Goal: Task Accomplishment & Management: Manage account settings

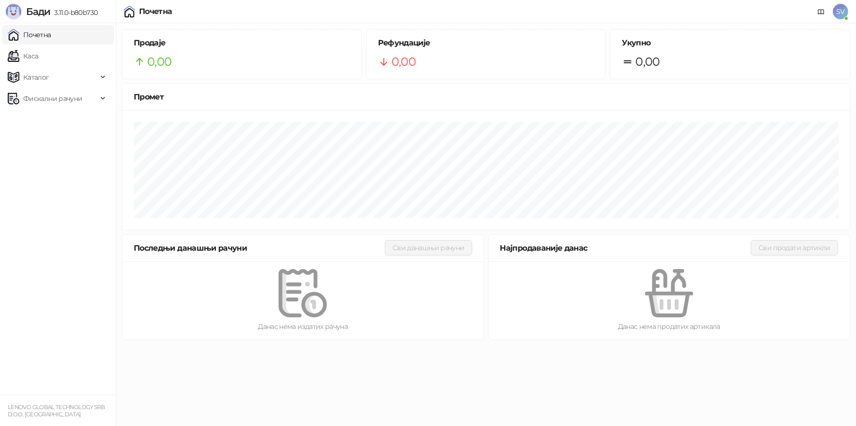
click at [838, 14] on span "SV" at bounding box center [840, 11] width 15 height 15
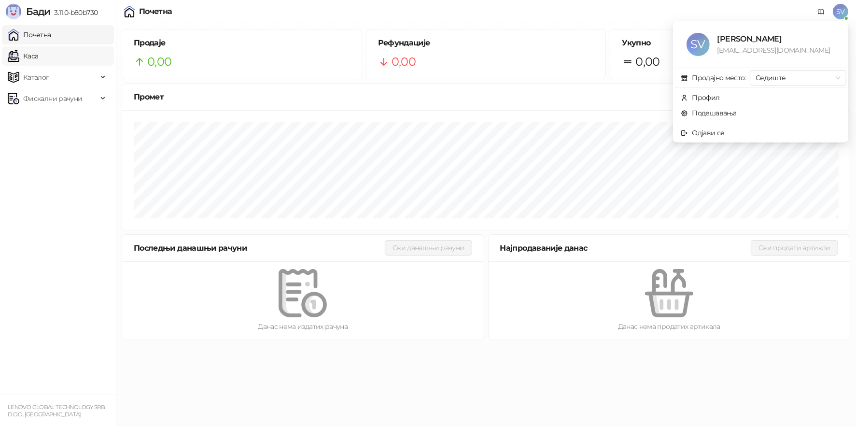
click at [38, 55] on link "Каса" at bounding box center [23, 55] width 30 height 19
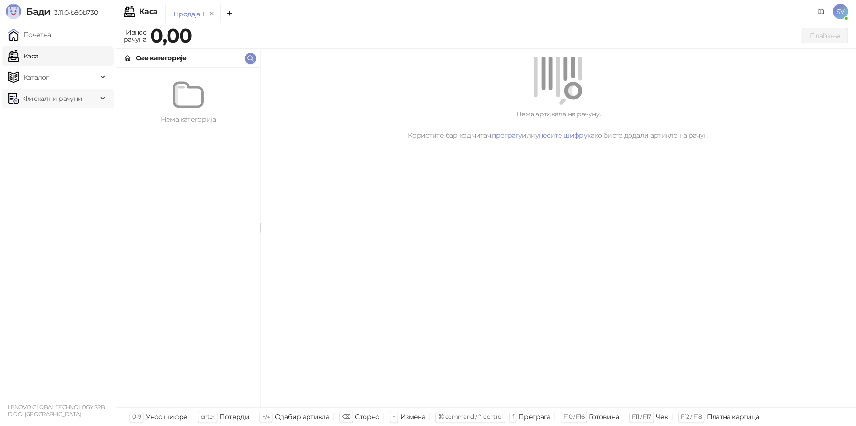
click at [73, 99] on span "Фискални рачуни" at bounding box center [52, 98] width 59 height 19
click at [189, 14] on div "Продаја 1" at bounding box center [188, 14] width 30 height 11
click at [229, 15] on icon "Add tab" at bounding box center [229, 13] width 4 height 4
click at [267, 14] on icon "remove" at bounding box center [268, 13] width 3 height 3
click at [143, 38] on div "Износ рачуна" at bounding box center [135, 35] width 27 height 19
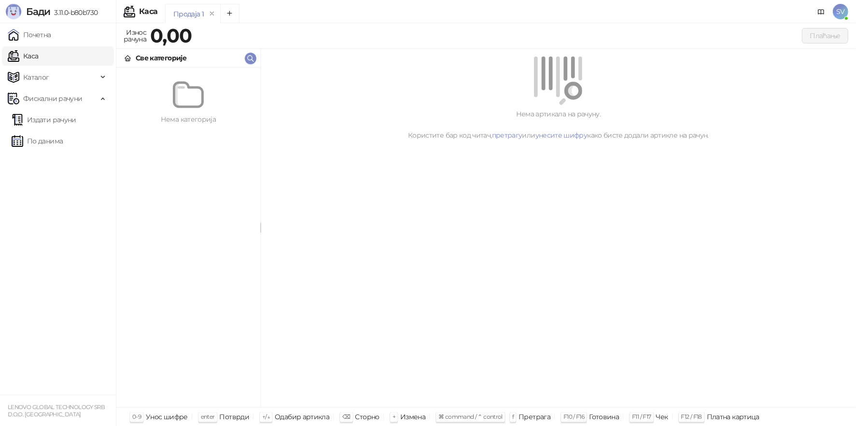
click at [204, 33] on div "Плаћање" at bounding box center [522, 35] width 652 height 15
click at [162, 38] on strong "0,00" at bounding box center [171, 36] width 42 height 24
click at [39, 32] on link "Почетна" at bounding box center [29, 34] width 43 height 19
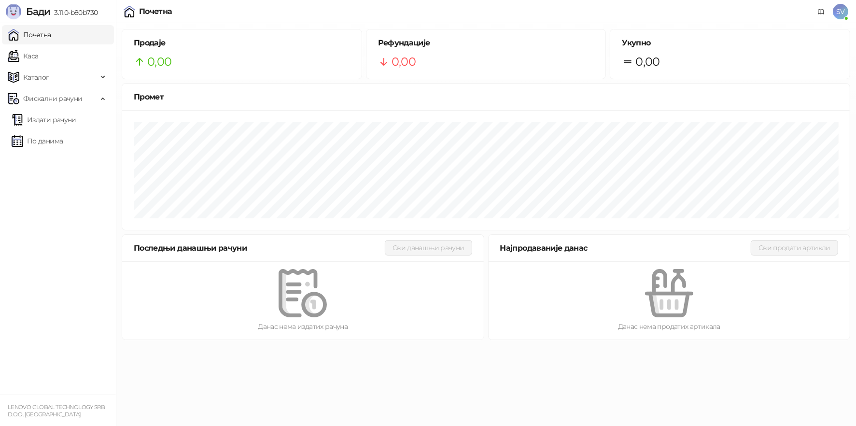
click at [181, 66] on div "0,00" at bounding box center [242, 62] width 216 height 18
click at [38, 53] on link "Каса" at bounding box center [23, 55] width 30 height 19
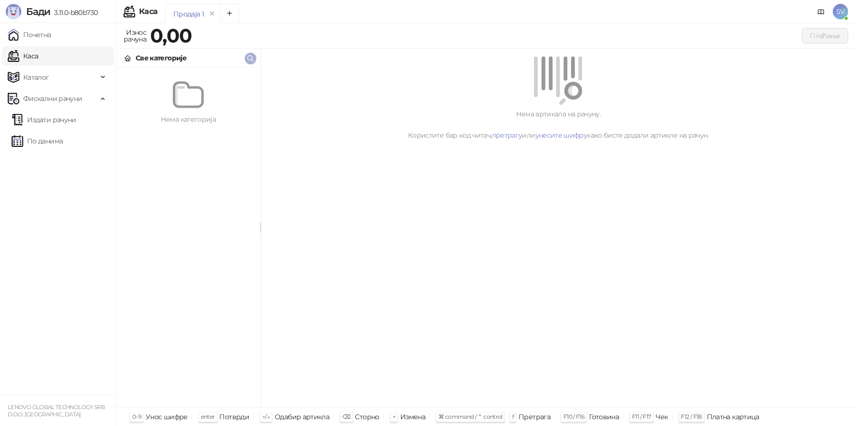
click at [252, 57] on icon "button" at bounding box center [251, 59] width 6 height 6
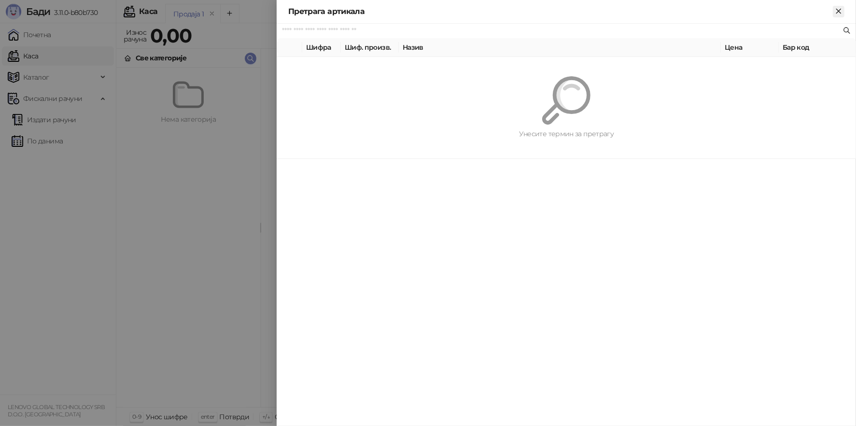
click at [840, 11] on icon "Close" at bounding box center [839, 11] width 9 height 9
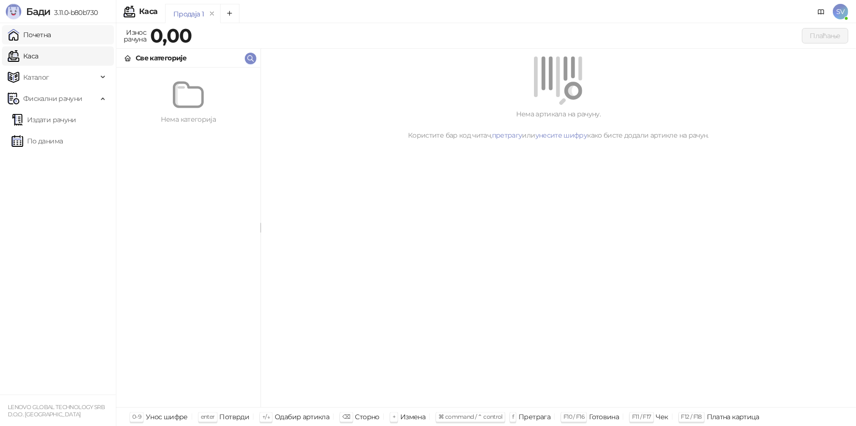
click at [31, 36] on link "Почетна" at bounding box center [29, 34] width 43 height 19
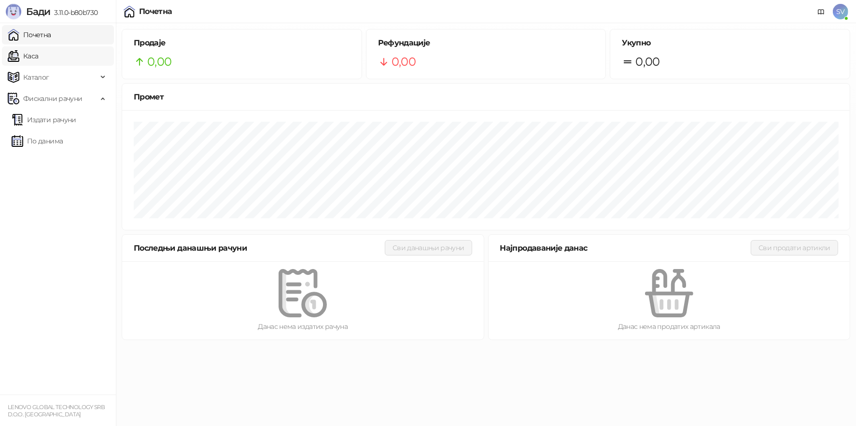
click at [38, 52] on link "Каса" at bounding box center [23, 55] width 30 height 19
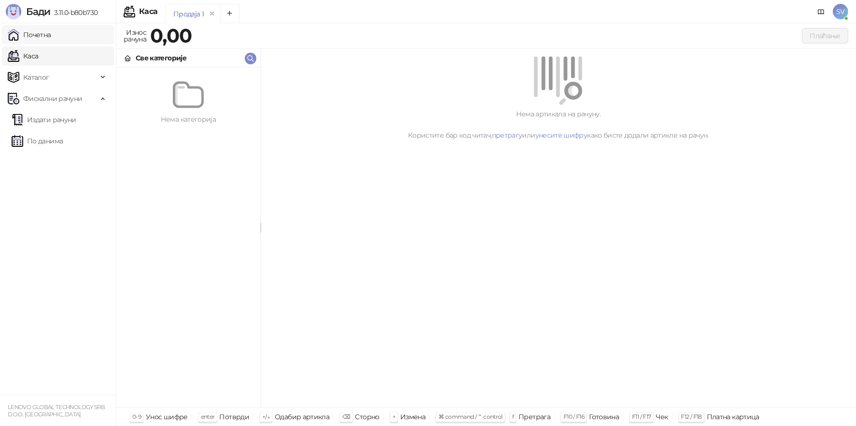
click at [43, 35] on link "Почетна" at bounding box center [29, 34] width 43 height 19
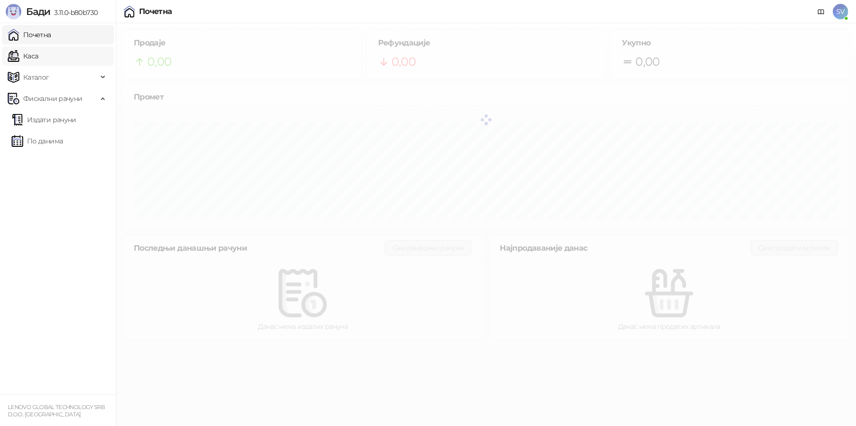
click at [38, 57] on link "Каса" at bounding box center [23, 55] width 30 height 19
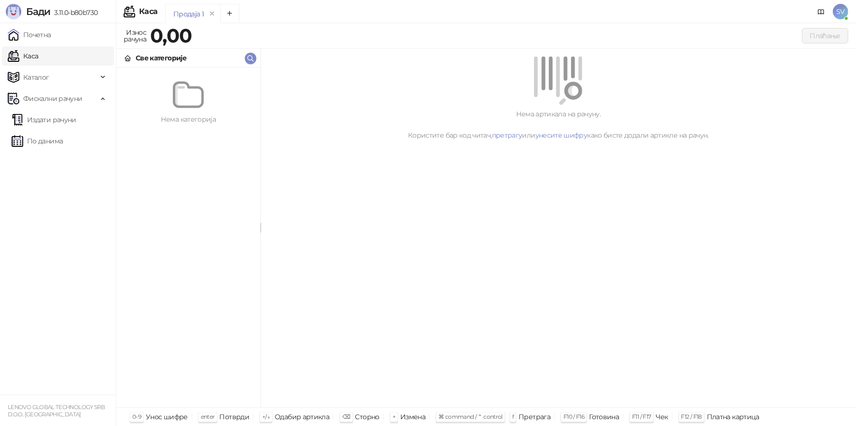
click at [36, 55] on link "Каса" at bounding box center [23, 55] width 30 height 19
click at [80, 81] on span "Каталог" at bounding box center [53, 77] width 90 height 19
click at [70, 99] on link "Робне марке" at bounding box center [41, 98] width 58 height 19
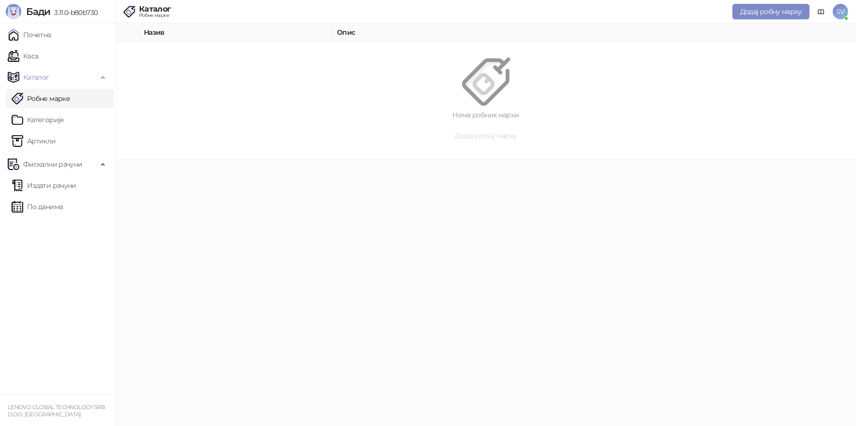
click at [462, 136] on span "Додај робну марку" at bounding box center [486, 135] width 62 height 9
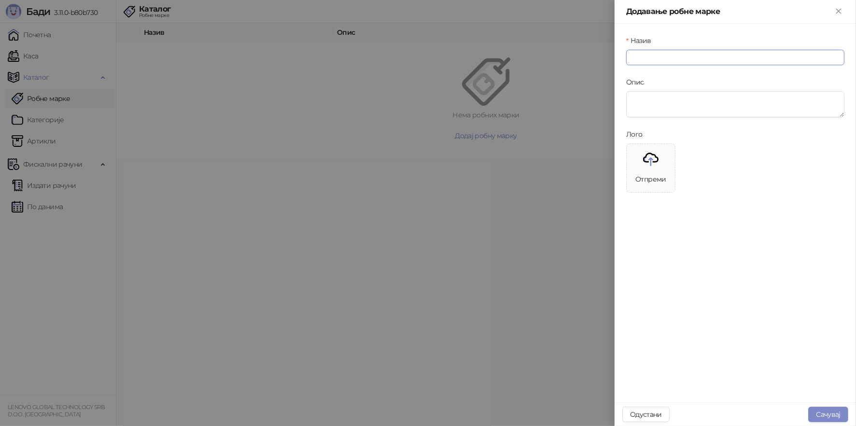
click at [654, 59] on input "Назив" at bounding box center [735, 57] width 218 height 15
type input "******"
click at [827, 414] on button "Сачувај" at bounding box center [828, 414] width 40 height 15
click at [827, 367] on icon "close" at bounding box center [827, 365] width 5 height 5
click at [817, 416] on button "Сачувај" at bounding box center [828, 414] width 40 height 15
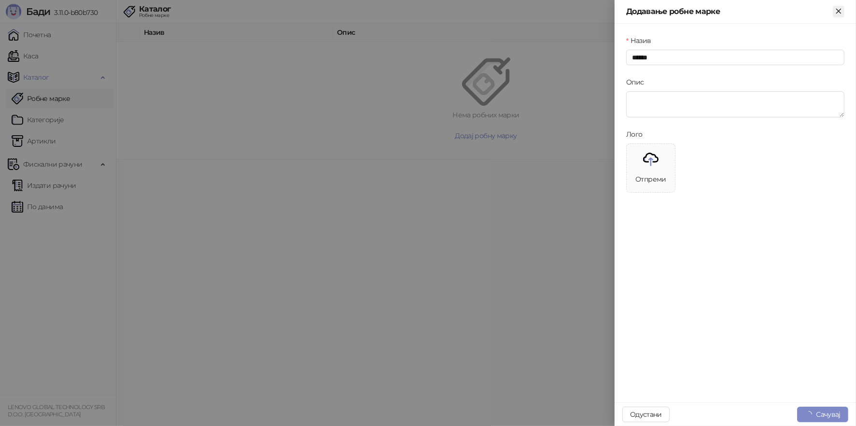
click at [838, 13] on icon "Close" at bounding box center [839, 11] width 9 height 9
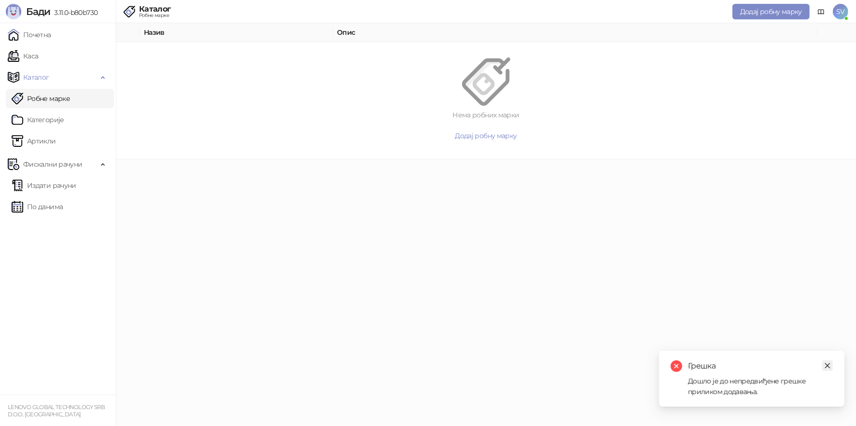
click at [825, 361] on link "Close" at bounding box center [827, 365] width 11 height 11
click at [55, 114] on link "Категорије" at bounding box center [38, 119] width 53 height 19
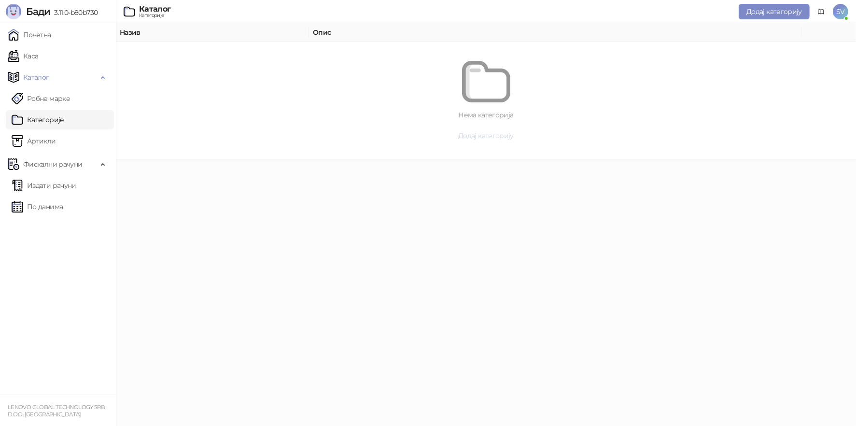
click at [480, 133] on span "Додај категорију" at bounding box center [486, 135] width 56 height 9
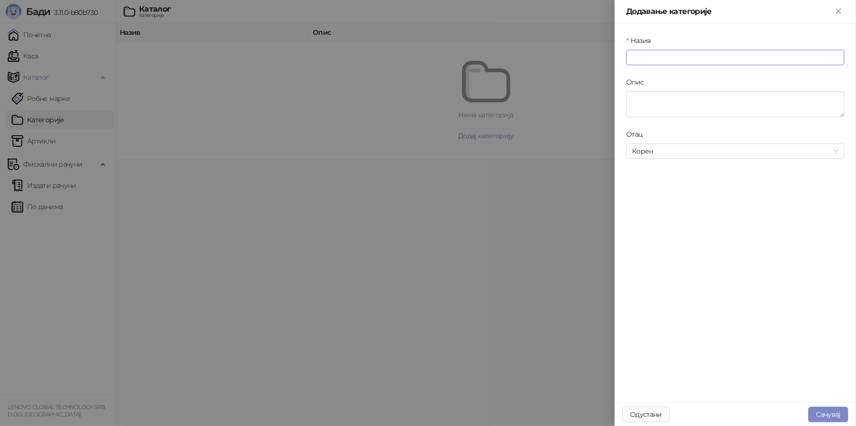
click at [708, 57] on input "Назив" at bounding box center [735, 57] width 218 height 15
type input "*********"
click at [826, 411] on button "Сачувај" at bounding box center [828, 414] width 40 height 15
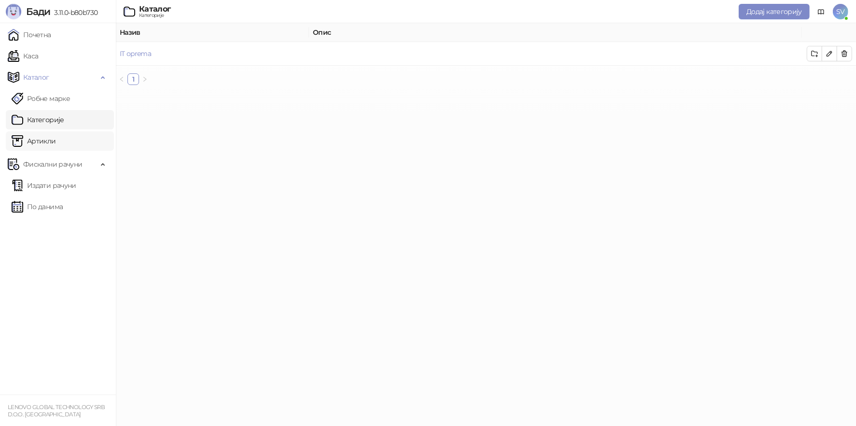
click at [53, 139] on link "Артикли" at bounding box center [34, 140] width 44 height 19
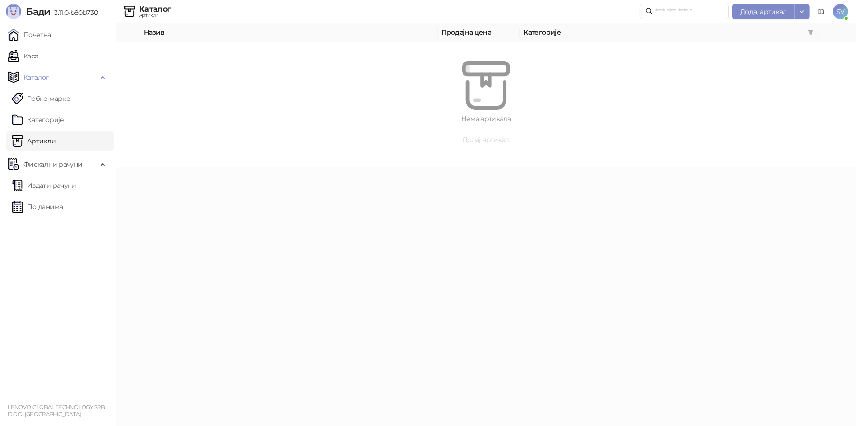
click at [481, 139] on span "Додај артикал" at bounding box center [486, 139] width 47 height 9
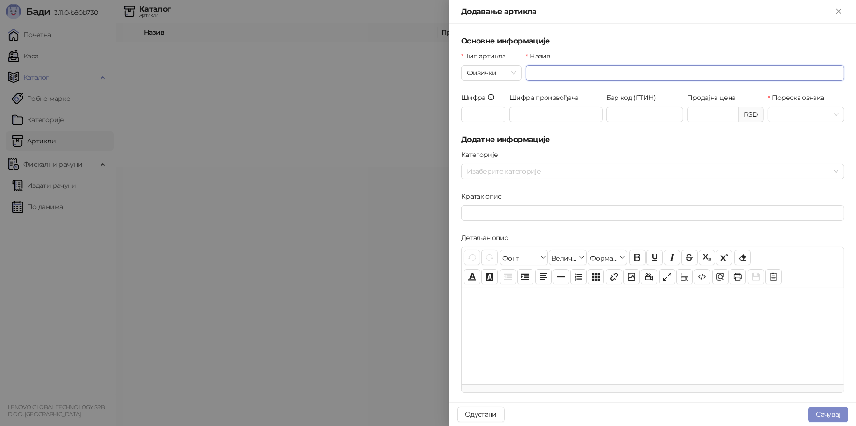
click at [552, 78] on input "Назив" at bounding box center [685, 72] width 319 height 15
type input "**********"
click at [698, 117] on input "Продајна цена" at bounding box center [713, 114] width 51 height 14
type input "*******"
click at [828, 117] on span at bounding box center [806, 114] width 65 height 14
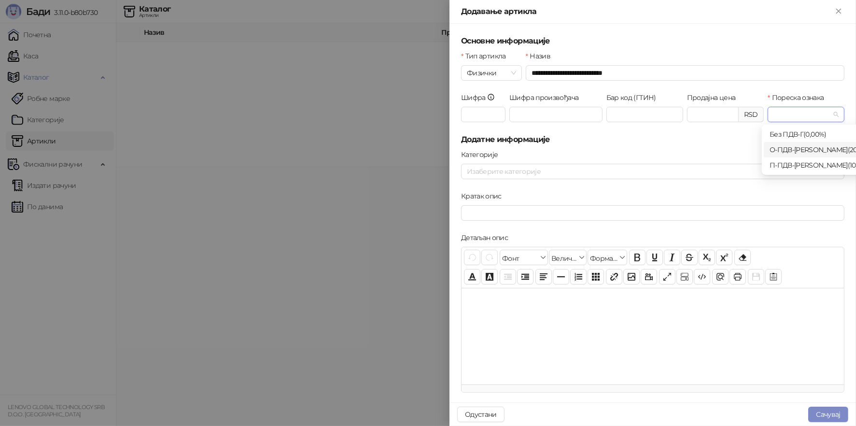
click at [783, 145] on div "О-ПДВ - Ђ ( 20,00 %)" at bounding box center [822, 149] width 105 height 11
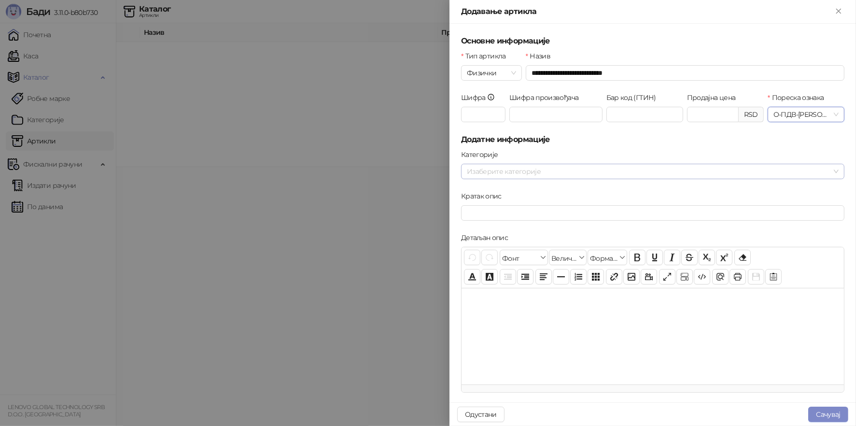
click at [518, 171] on div at bounding box center [647, 172] width 369 height 14
click at [481, 189] on span "Select IT oprema" at bounding box center [481, 191] width 8 height 8
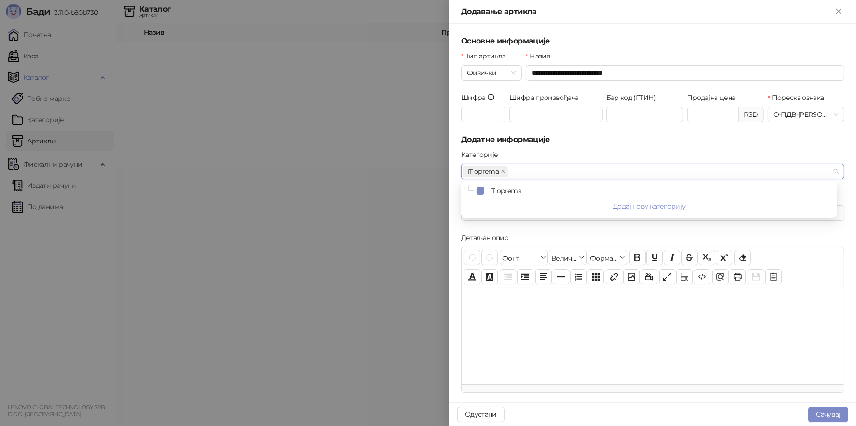
click at [518, 154] on div "Категорије" at bounding box center [652, 156] width 383 height 14
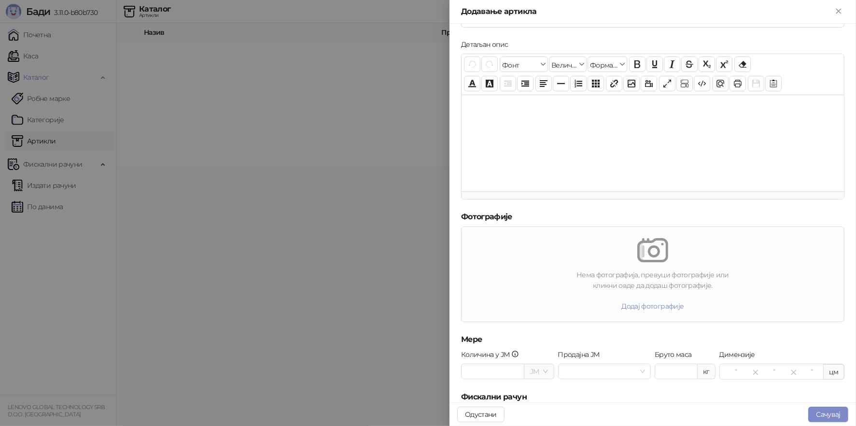
scroll to position [236, 0]
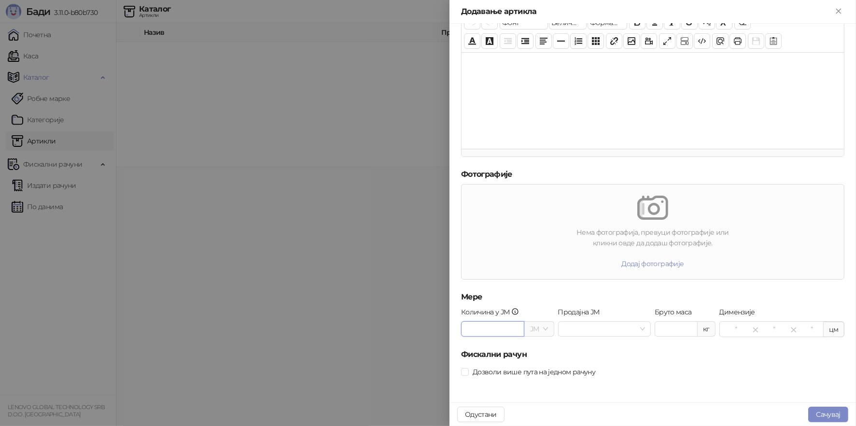
click at [493, 330] on input "Количина у ЈМ" at bounding box center [493, 329] width 62 height 14
click at [595, 329] on input "Продајна ЈМ" at bounding box center [600, 329] width 73 height 14
click at [672, 332] on input "Бруто маса" at bounding box center [676, 329] width 42 height 14
click at [469, 373] on span "Дозволи више пута на једном рачуну" at bounding box center [534, 372] width 130 height 11
click at [468, 374] on span at bounding box center [465, 372] width 8 height 8
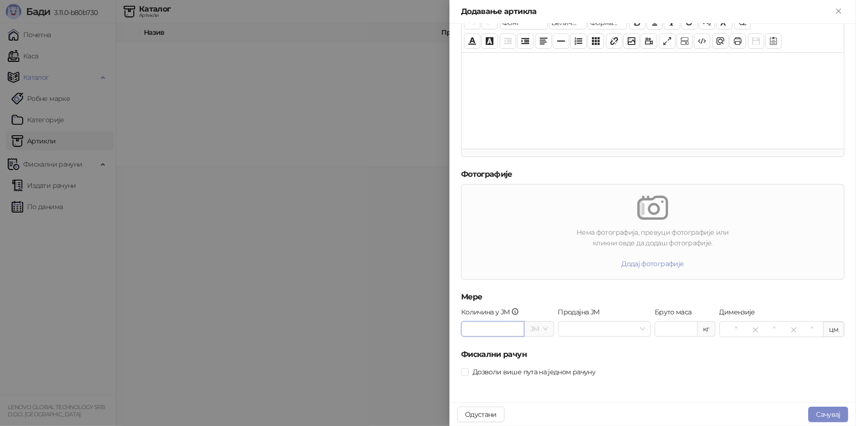
click at [471, 325] on input "Количина у ЈМ" at bounding box center [493, 329] width 62 height 14
type input "*"
click at [824, 408] on button "Сачувај" at bounding box center [828, 414] width 40 height 15
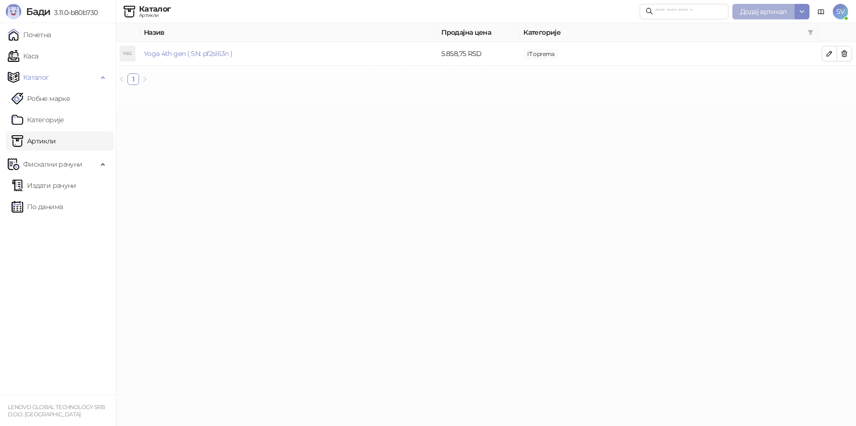
click at [746, 15] on span "Додај артикал" at bounding box center [763, 11] width 47 height 9
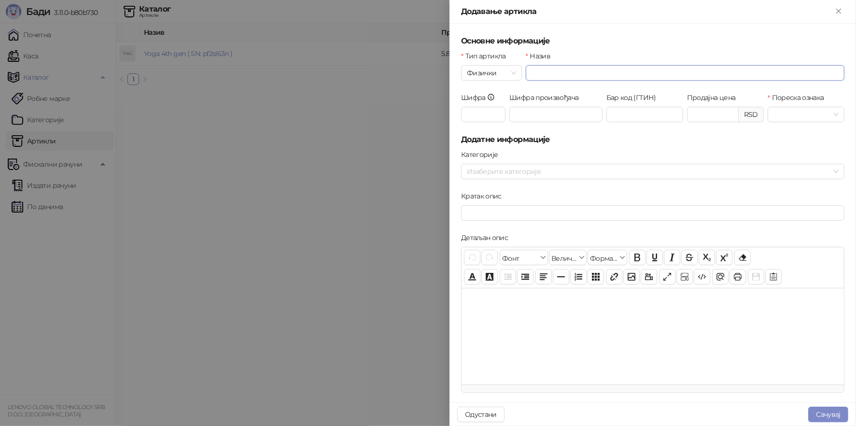
click at [556, 71] on input "Назив" at bounding box center [685, 72] width 319 height 15
type input "**********"
click at [699, 114] on input "Продајна цена" at bounding box center [713, 114] width 51 height 14
type input "********"
click at [532, 163] on div "Категорије" at bounding box center [652, 156] width 383 height 14
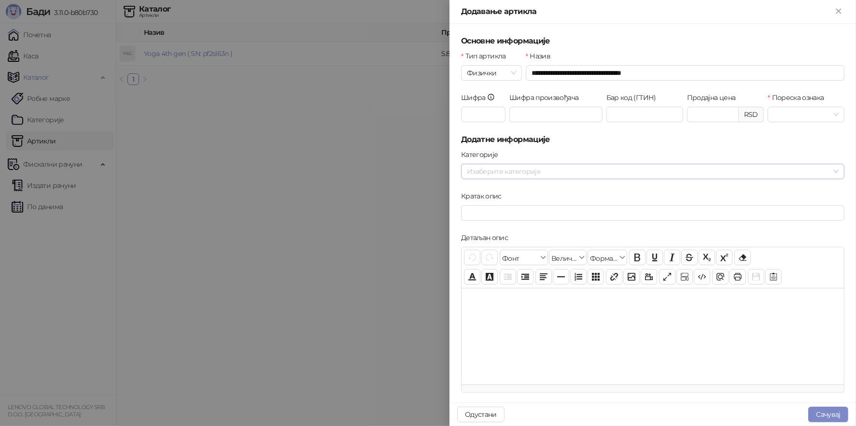
click at [526, 177] on div at bounding box center [647, 172] width 369 height 14
click at [479, 191] on span "Select IT oprema" at bounding box center [481, 191] width 8 height 8
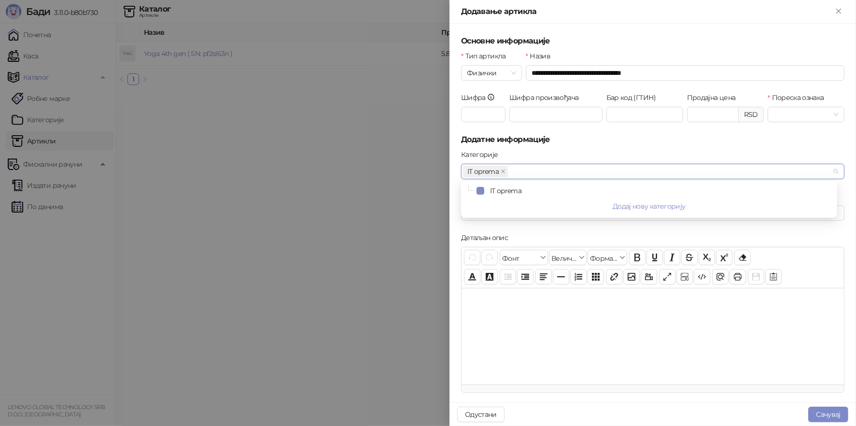
click at [633, 150] on div "Категорије" at bounding box center [652, 156] width 383 height 14
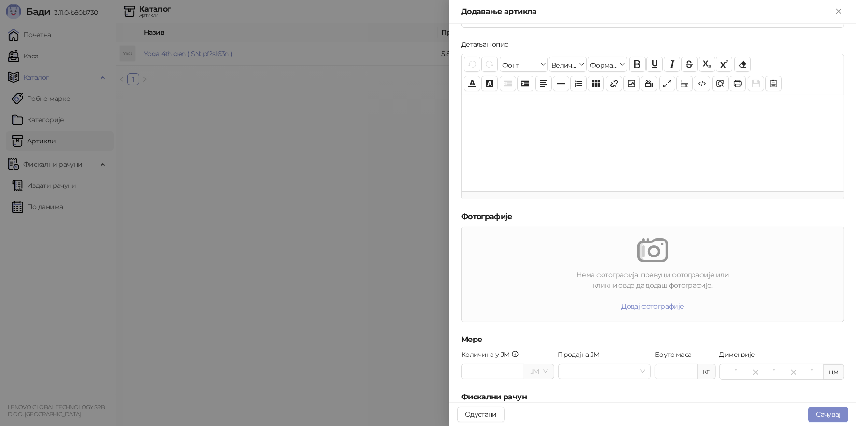
scroll to position [236, 0]
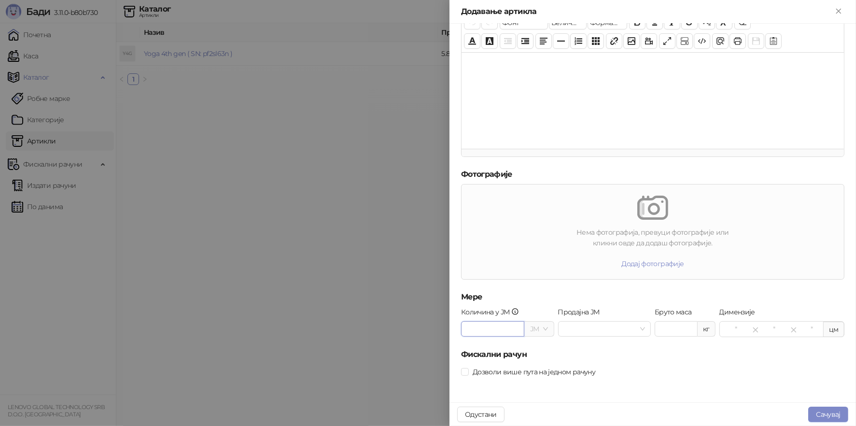
click at [475, 327] on input "Количина у ЈМ" at bounding box center [493, 329] width 62 height 14
type input "*"
click at [821, 413] on button "Сачувај" at bounding box center [828, 414] width 40 height 15
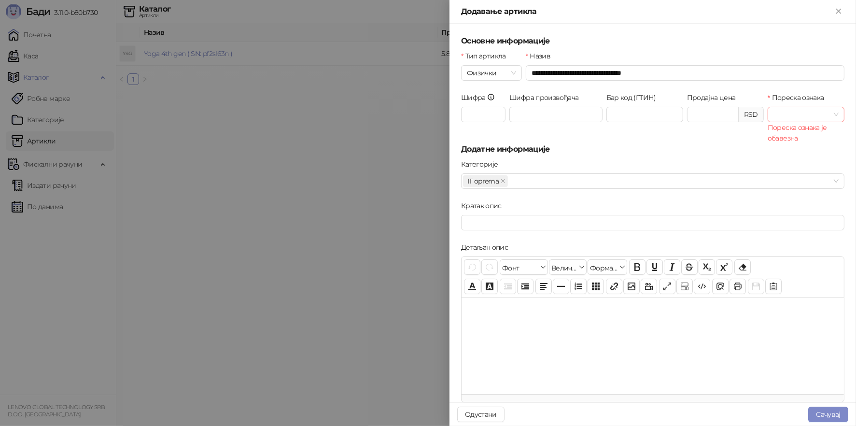
click at [813, 116] on input "Пореска ознака" at bounding box center [802, 114] width 57 height 14
click at [795, 151] on div "О-ПДВ - Ђ ( 20,00 %)" at bounding box center [822, 149] width 105 height 11
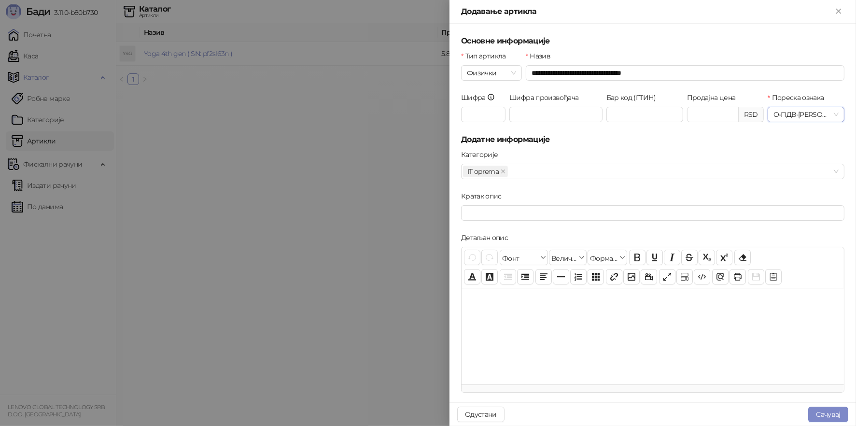
scroll to position [236, 0]
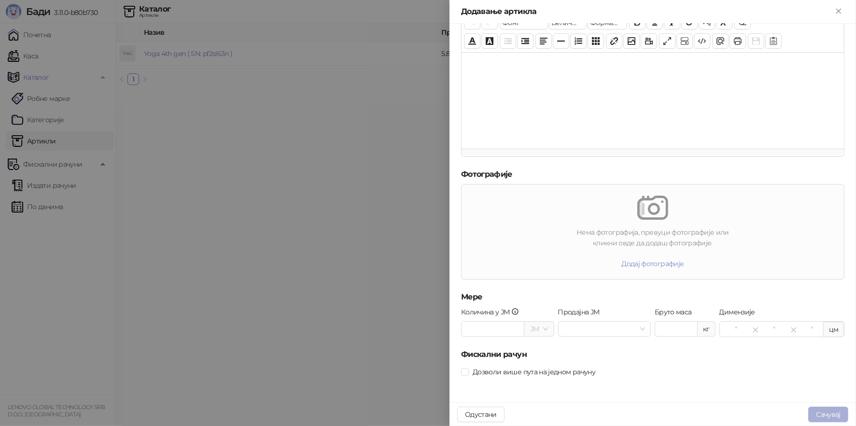
click at [821, 414] on button "Сачувај" at bounding box center [828, 414] width 40 height 15
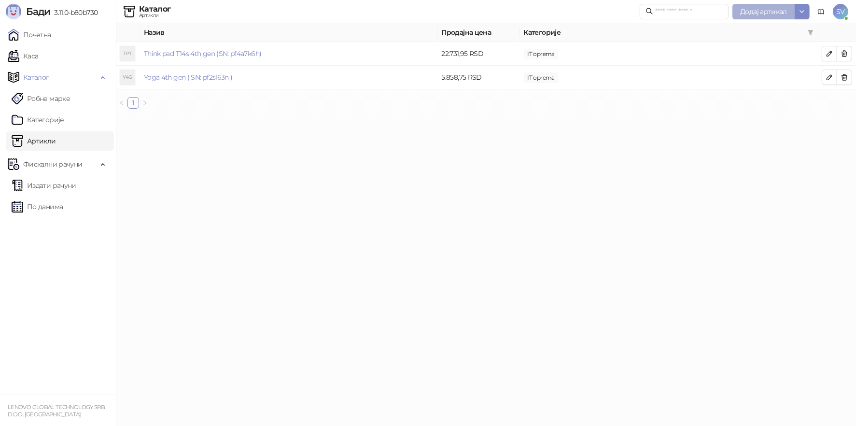
click at [750, 9] on span "Додај артикал" at bounding box center [763, 11] width 47 height 9
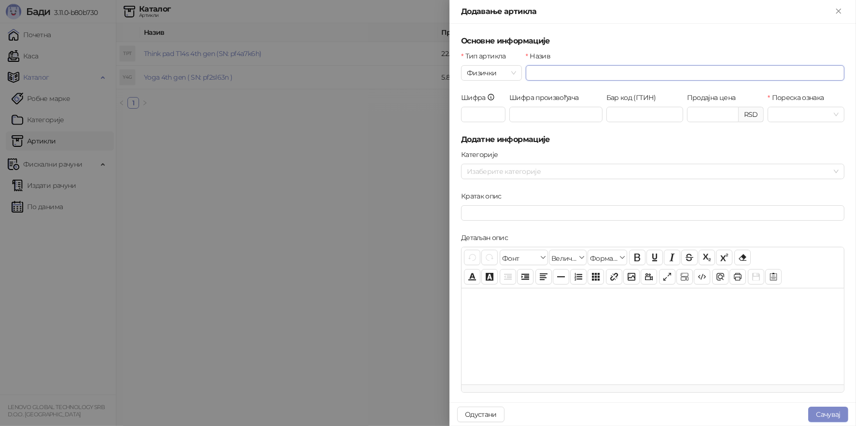
click at [549, 71] on input "Назив" at bounding box center [685, 72] width 319 height 15
type input "**********"
click at [714, 114] on input "Продајна цена" at bounding box center [713, 114] width 51 height 14
type input "*******"
click at [814, 115] on input "Пореска ознака" at bounding box center [802, 114] width 57 height 14
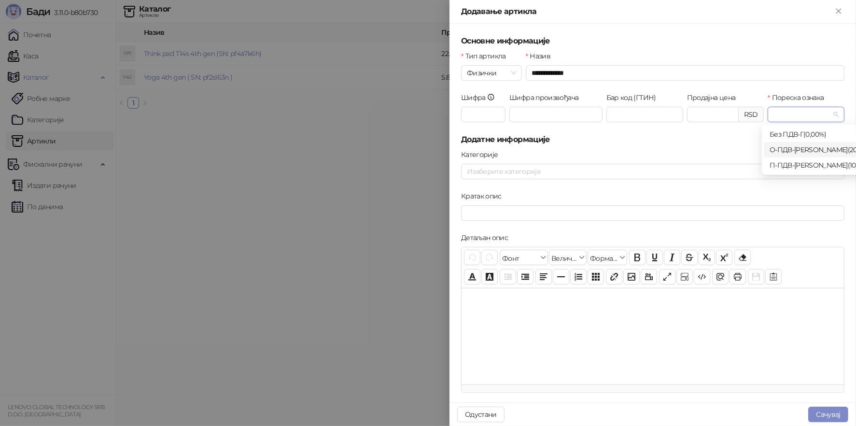
click at [792, 153] on div "О-ПДВ - Ђ ( 20,00 %)" at bounding box center [822, 149] width 105 height 11
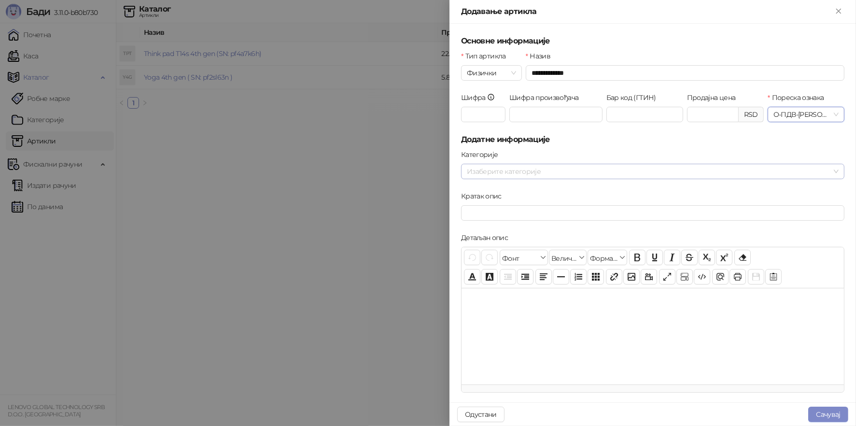
click at [502, 170] on div at bounding box center [647, 172] width 369 height 14
click at [482, 193] on span "Select IT oprema" at bounding box center [481, 191] width 8 height 8
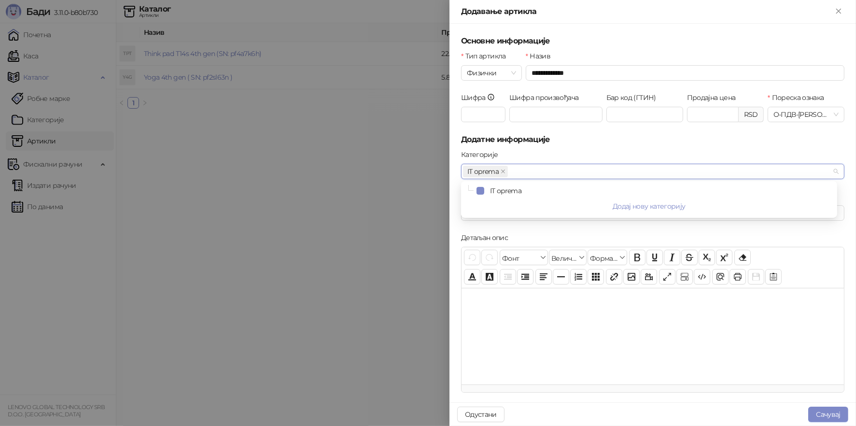
drag, startPoint x: 686, startPoint y: 170, endPoint x: 686, endPoint y: 166, distance: 4.9
click at [686, 169] on div "IT oprema" at bounding box center [647, 172] width 369 height 14
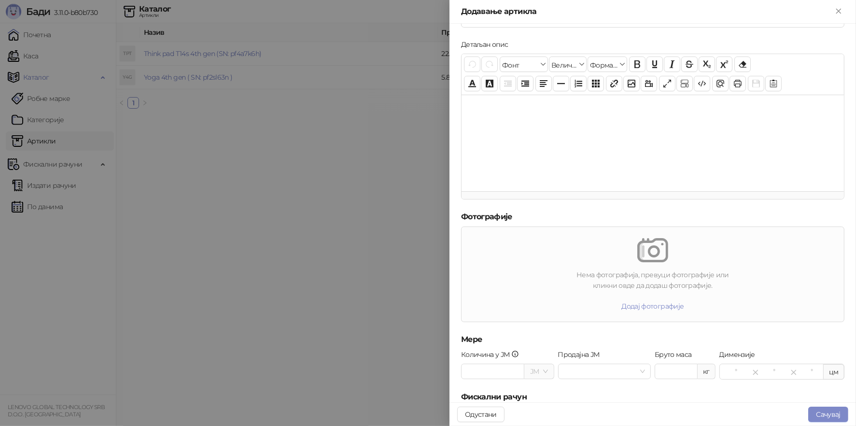
scroll to position [236, 0]
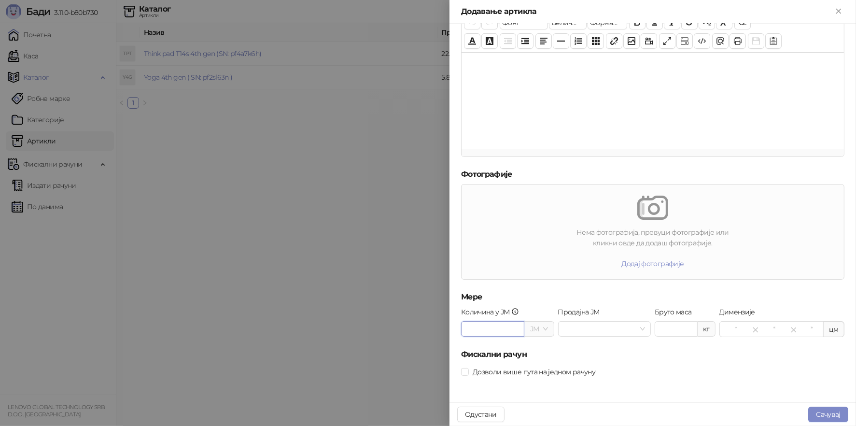
click at [499, 328] on input "Количина у ЈМ" at bounding box center [493, 329] width 62 height 14
type input "*"
click at [835, 415] on button "Сачувај" at bounding box center [828, 414] width 40 height 15
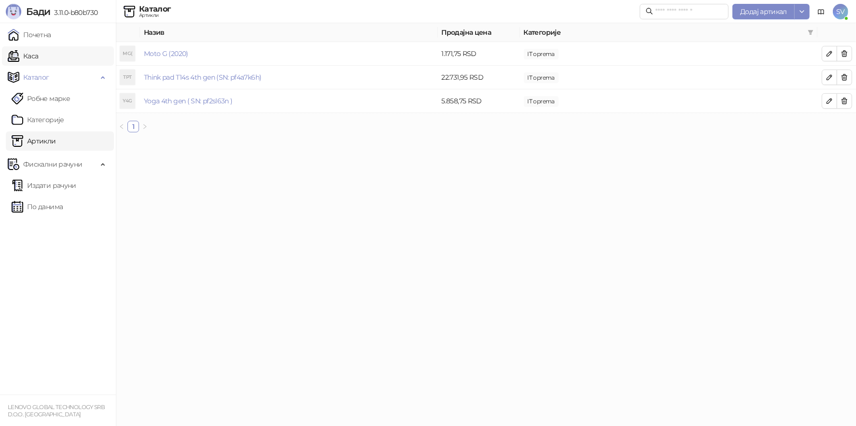
click at [30, 53] on link "Каса" at bounding box center [23, 55] width 30 height 19
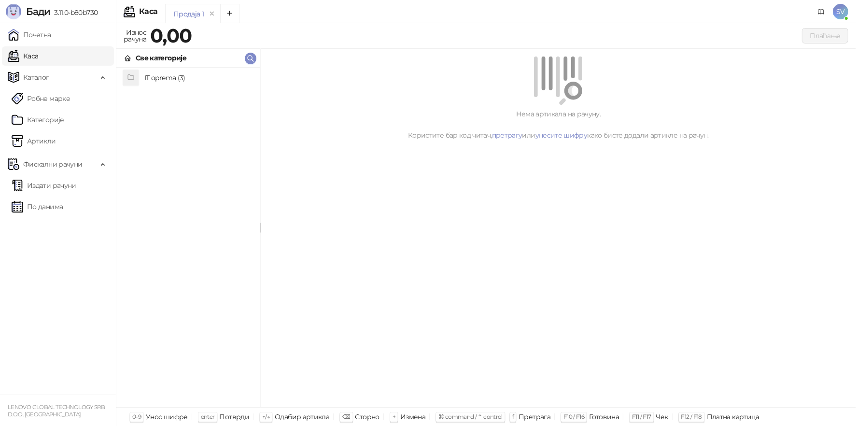
click at [156, 78] on h4 "IT oprema (3)" at bounding box center [198, 77] width 108 height 15
click at [159, 75] on h4 "Moto G (2020)" at bounding box center [198, 77] width 108 height 15
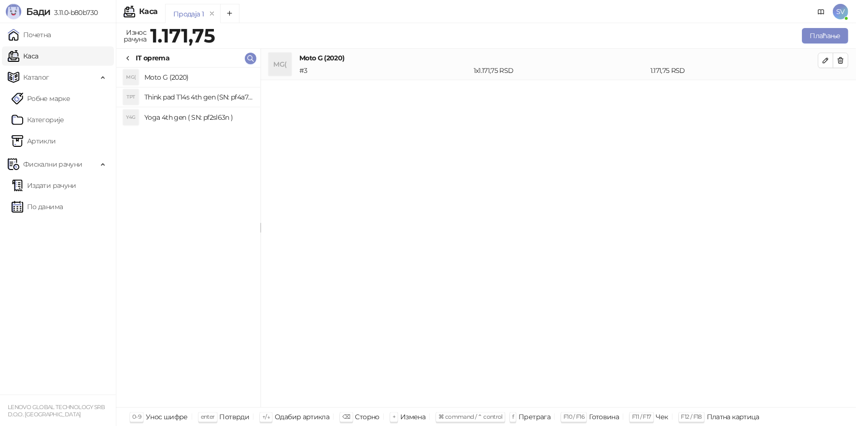
click at [167, 99] on h4 "Think pad T14s 4th gen (SN: pf4a7k6h)" at bounding box center [198, 96] width 108 height 15
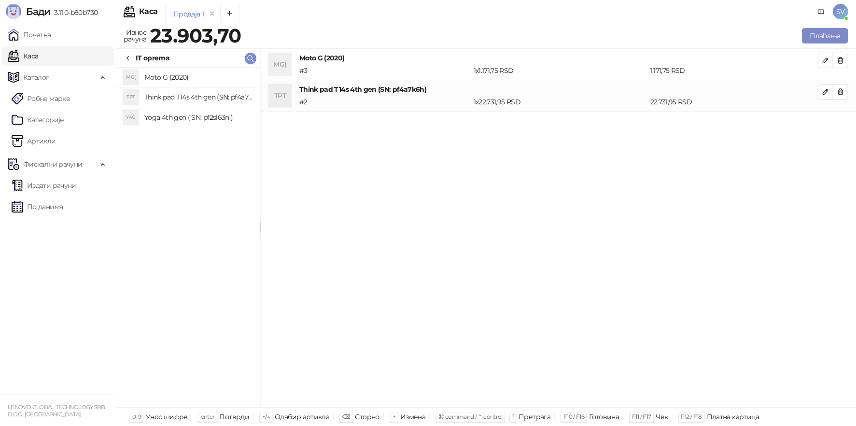
click at [163, 115] on h4 "Yoga 4th gen ( SN: pf2sl63n )" at bounding box center [198, 117] width 108 height 15
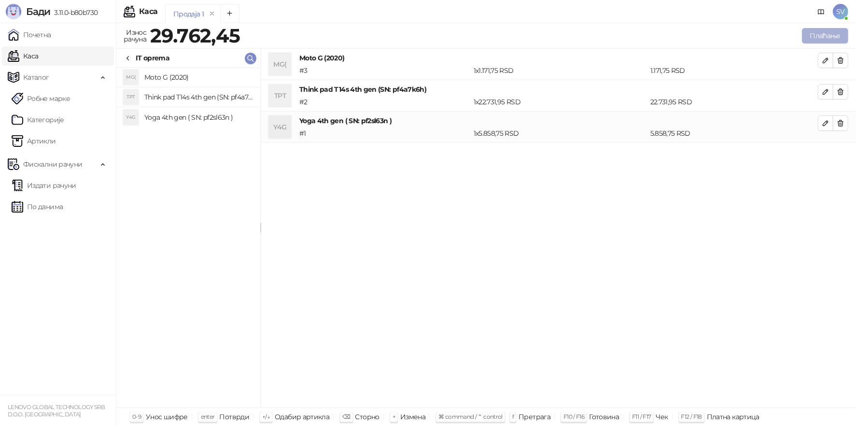
click at [822, 36] on button "Плаћање" at bounding box center [825, 35] width 46 height 15
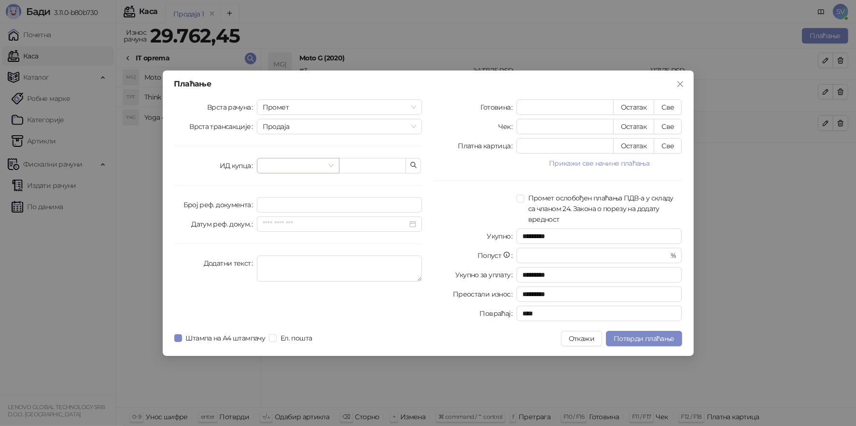
drag, startPoint x: 326, startPoint y: 164, endPoint x: 325, endPoint y: 169, distance: 5.4
click at [326, 164] on span at bounding box center [298, 165] width 71 height 14
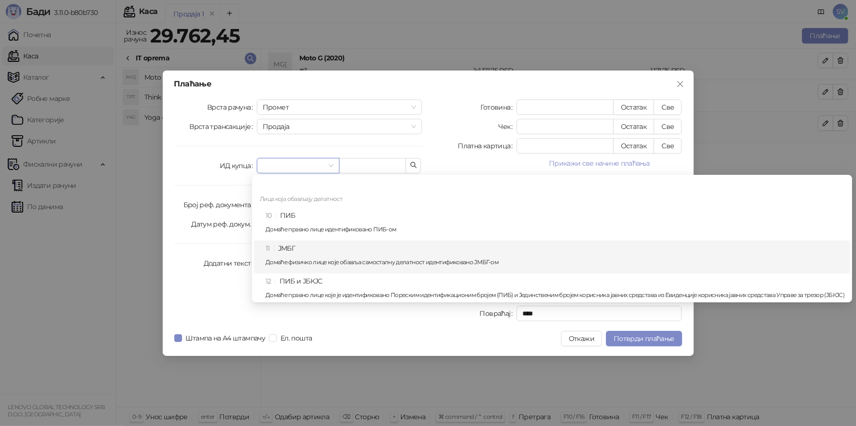
click at [288, 254] on div "11 ЈМБГ Домаће физичко лице које обавља самосталну делатност идентификовано ЈМБ…" at bounding box center [555, 257] width 579 height 28
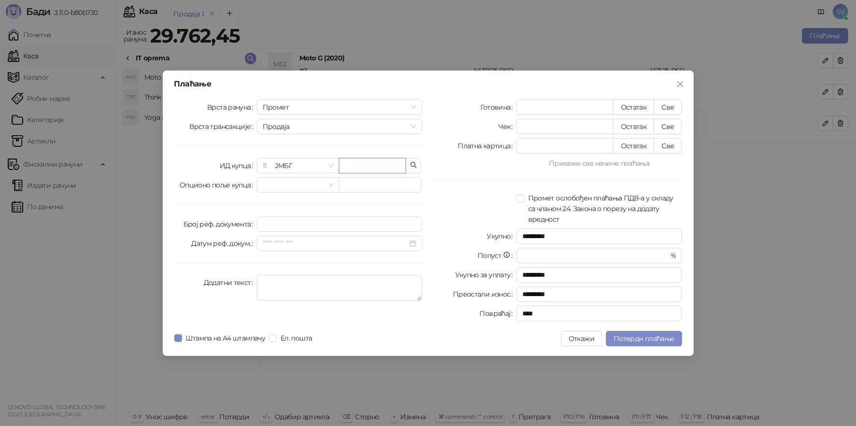
click at [370, 164] on input "text" at bounding box center [372, 165] width 67 height 15
click at [330, 183] on span at bounding box center [298, 185] width 71 height 14
type input "**********"
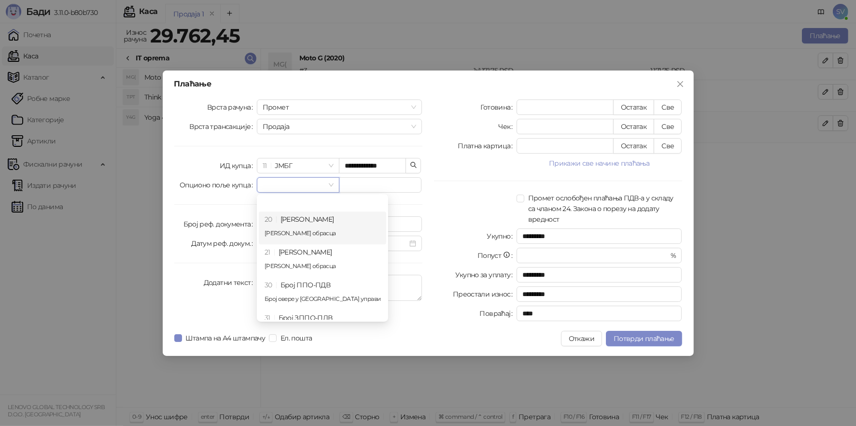
click at [434, 190] on div "Готовина * Остатак Све Чек * Остатак Све Платна картица * Остатак Све Прикажи с…" at bounding box center [558, 212] width 260 height 226
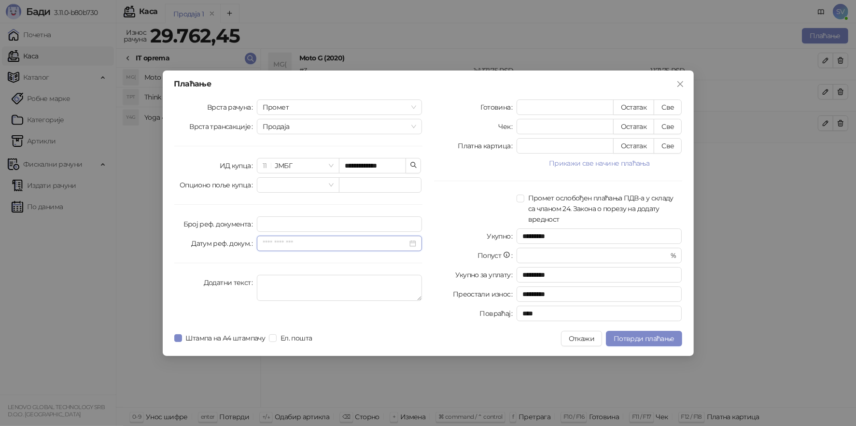
click at [311, 244] on input "Датум реф. докум." at bounding box center [335, 243] width 145 height 11
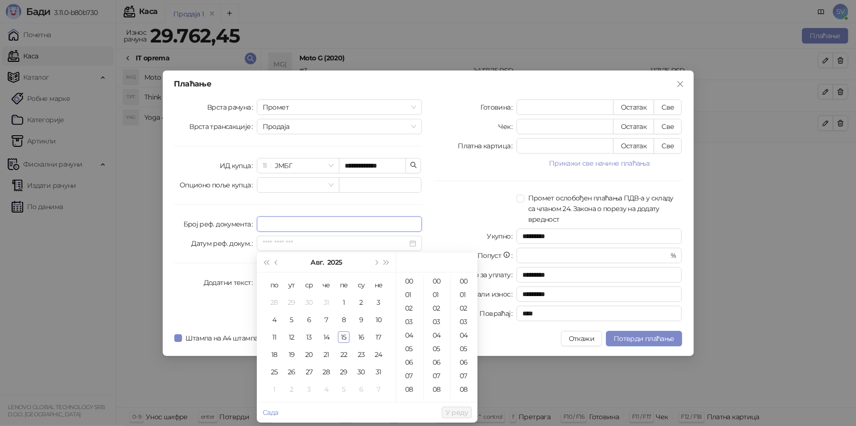
click at [290, 224] on input "Број реф. документа" at bounding box center [340, 223] width 166 height 15
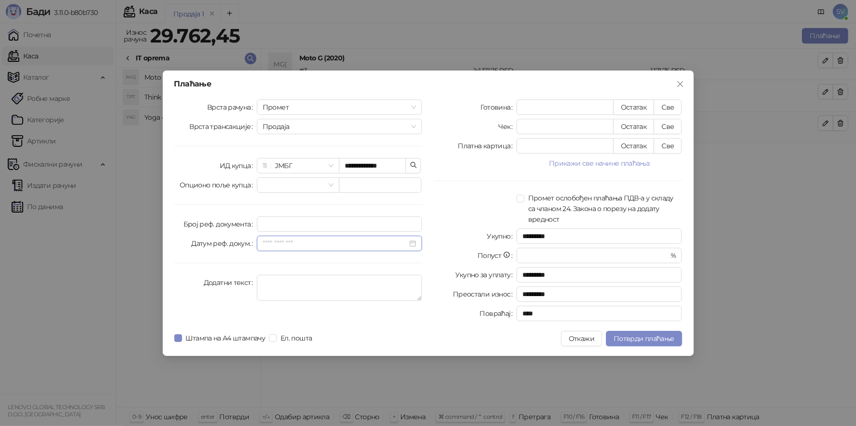
drag, startPoint x: 287, startPoint y: 240, endPoint x: 290, endPoint y: 245, distance: 6.3
click at [289, 244] on input "Датум реф. докум." at bounding box center [335, 243] width 145 height 11
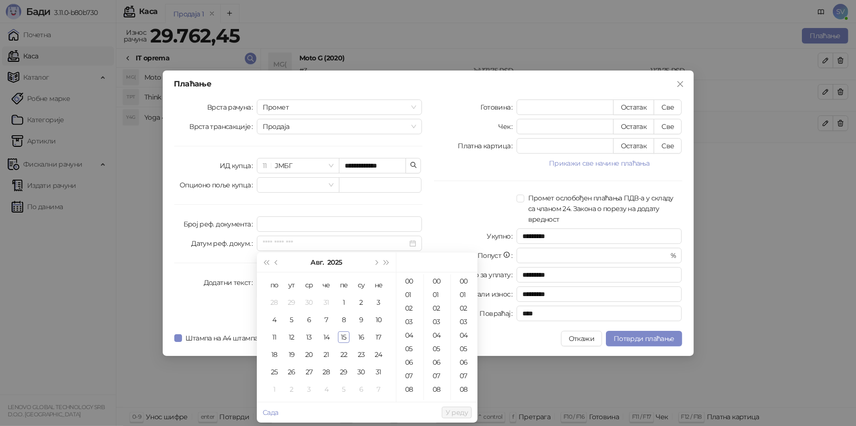
click at [446, 238] on div "Укупно" at bounding box center [475, 235] width 83 height 15
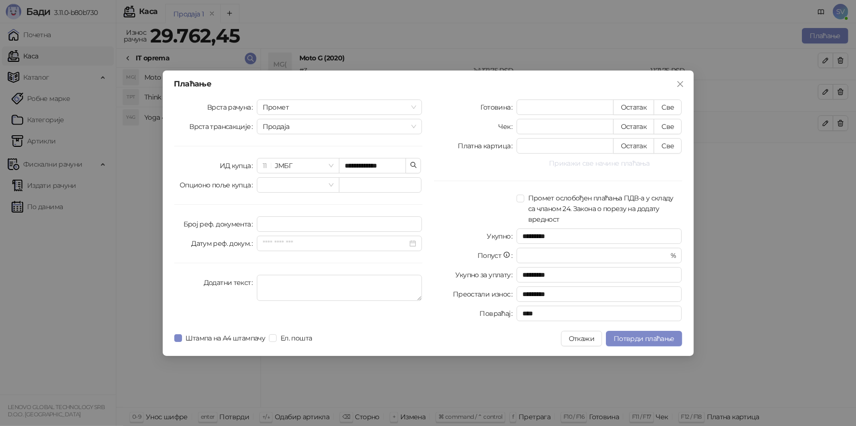
click at [616, 163] on button "Прикажи све начине плаћања" at bounding box center [600, 163] width 166 height 12
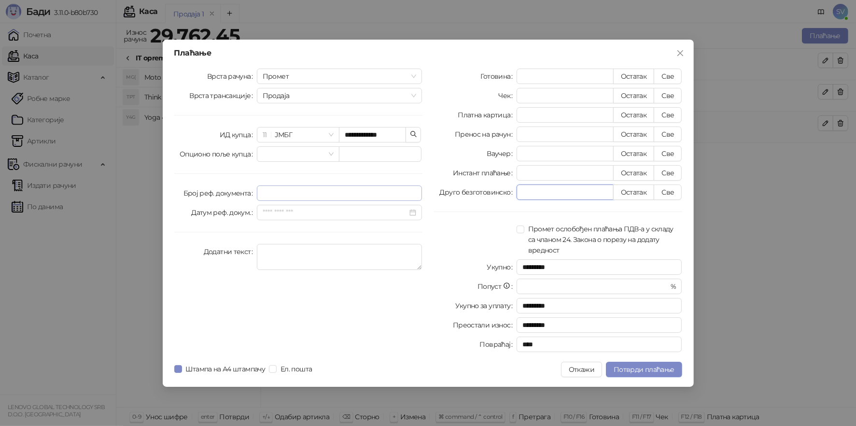
drag, startPoint x: 542, startPoint y: 193, endPoint x: 391, endPoint y: 187, distance: 150.8
click at [418, 175] on div "**********" at bounding box center [429, 212] width 520 height 287
click at [671, 193] on button "Све" at bounding box center [668, 191] width 28 height 15
type input "********"
type input "****"
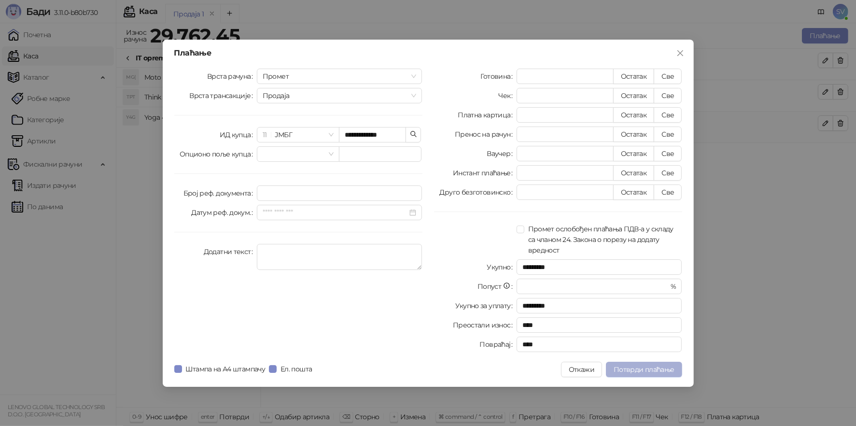
click at [645, 368] on span "Потврди плаћање" at bounding box center [644, 369] width 60 height 9
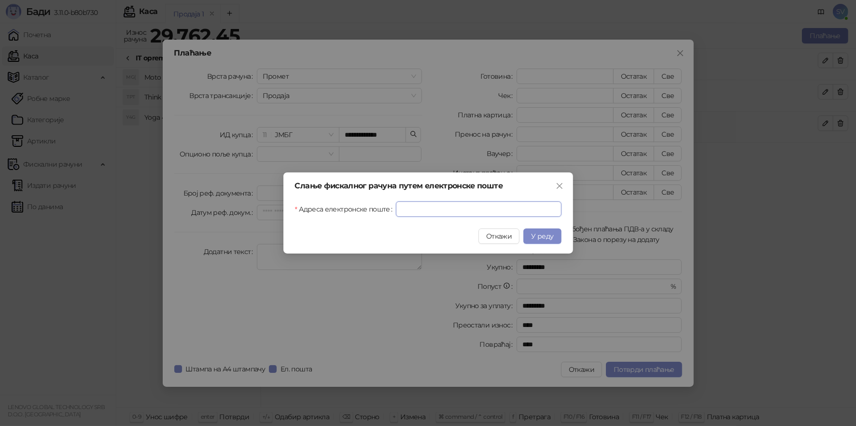
click at [418, 209] on input "Адреса електронске поште" at bounding box center [478, 208] width 165 height 15
type input "**********"
click at [544, 231] on button "У реду" at bounding box center [543, 235] width 38 height 15
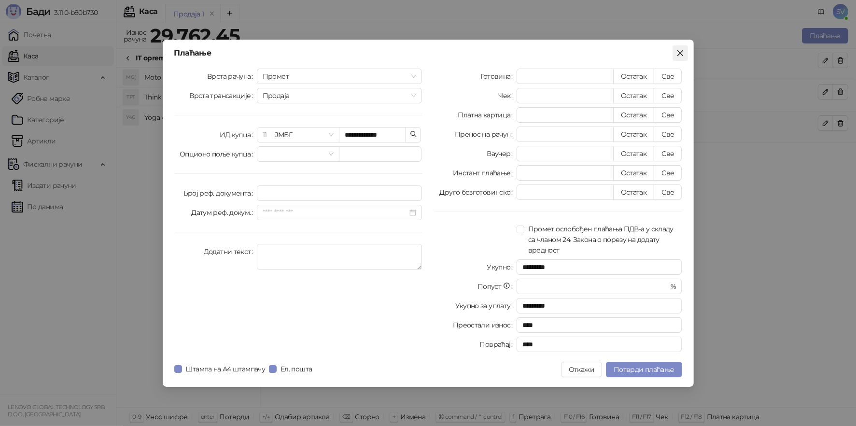
click at [680, 53] on icon "close" at bounding box center [680, 53] width 6 height 6
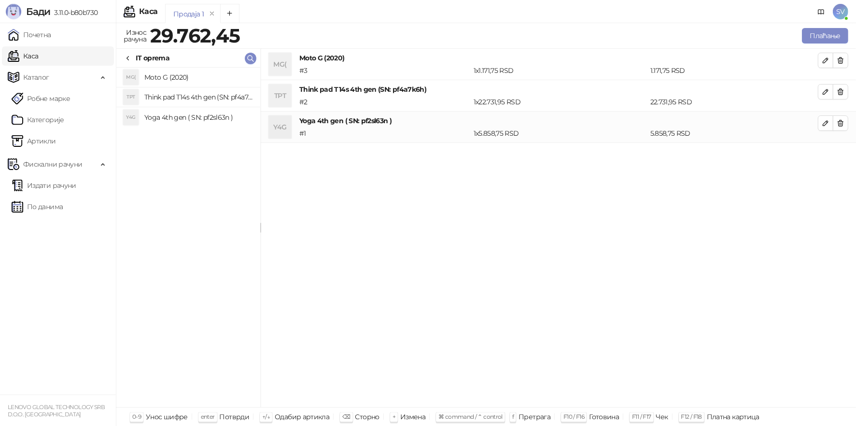
click at [840, 13] on span "SV" at bounding box center [840, 11] width 15 height 15
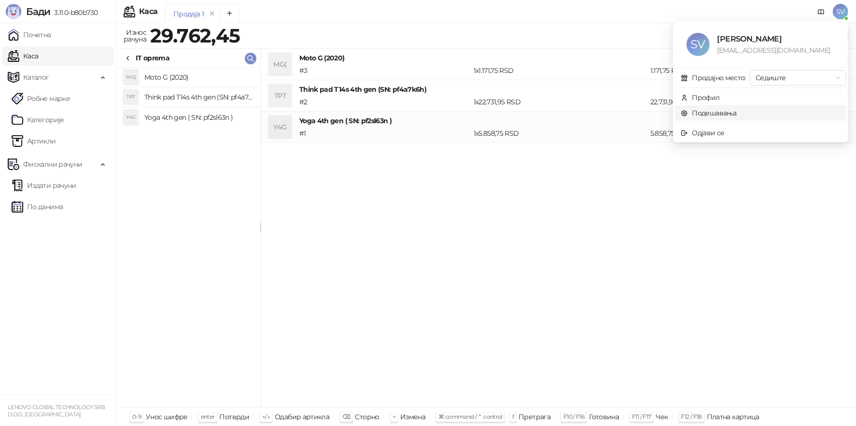
click at [714, 116] on link "Подешавања" at bounding box center [709, 113] width 56 height 9
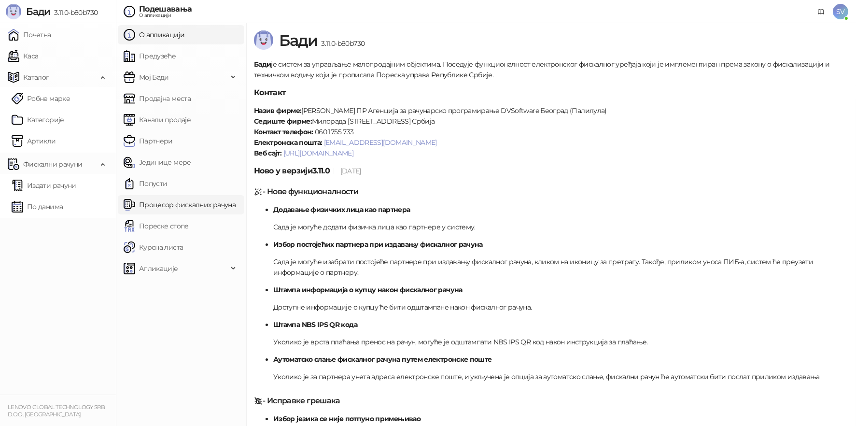
click at [175, 207] on link "Процесор фискалних рачуна" at bounding box center [180, 204] width 112 height 19
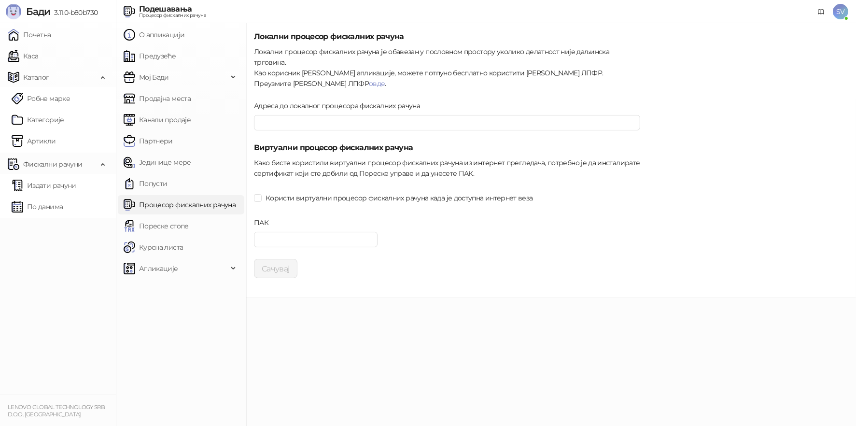
type input "**********"
click at [302, 117] on input "Адреса до локалног процесора фискалних рачуна" at bounding box center [447, 122] width 386 height 15
click at [273, 259] on button "Сачувај" at bounding box center [275, 268] width 43 height 19
click at [38, 59] on link "Каса" at bounding box center [23, 55] width 30 height 19
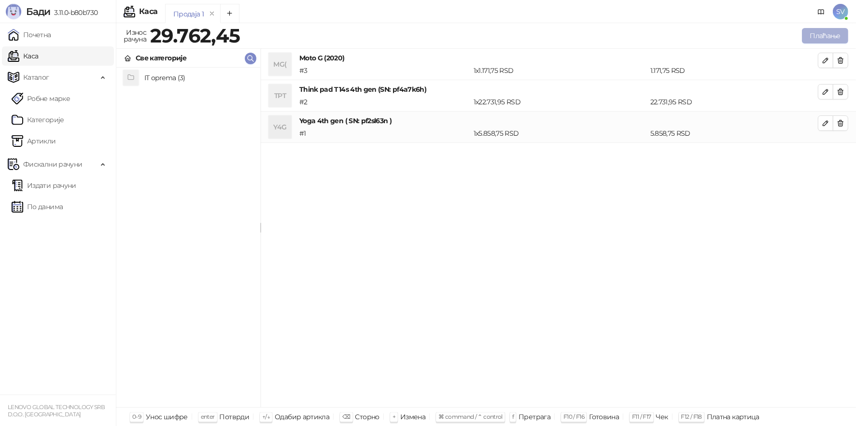
click at [816, 30] on button "Плаћање" at bounding box center [825, 35] width 46 height 15
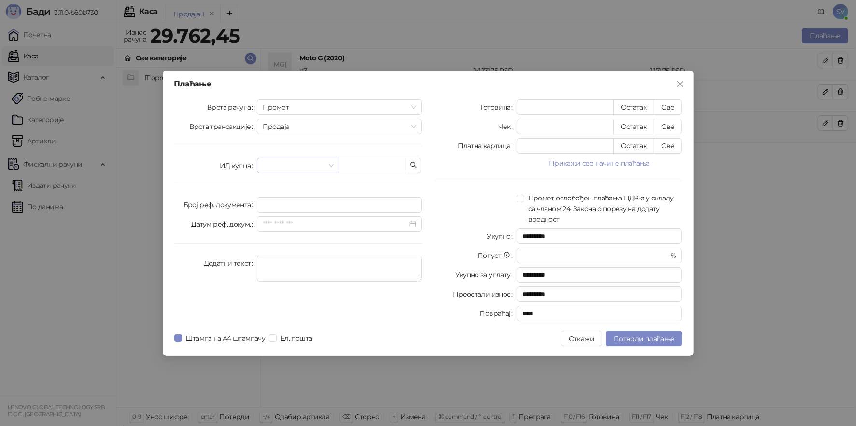
click at [297, 163] on input "search" at bounding box center [294, 165] width 62 height 14
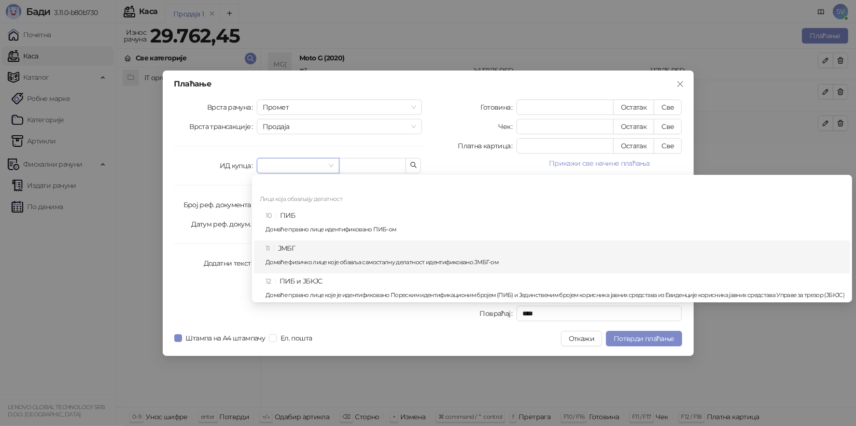
click at [286, 251] on div "11 ЈМБГ Домаће физичко лице које обавља самосталну делатност идентификовано ЈМБ…" at bounding box center [555, 257] width 579 height 28
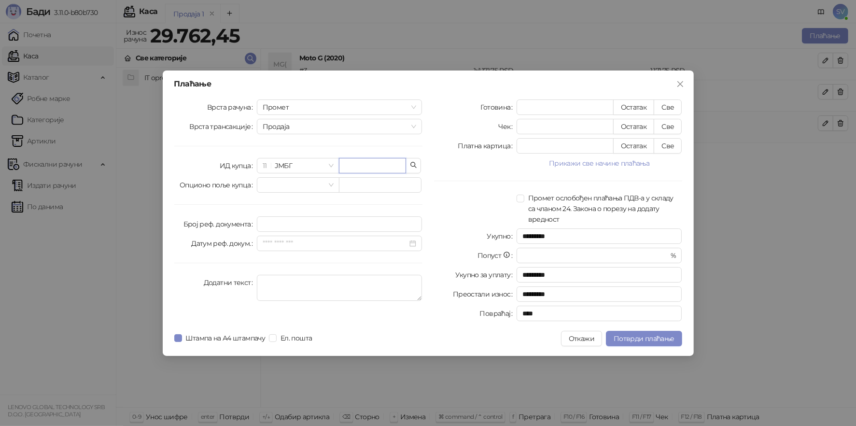
click at [356, 163] on input "text" at bounding box center [372, 165] width 67 height 15
type input "**********"
click at [578, 163] on button "Прикажи све начине плаћања" at bounding box center [600, 163] width 166 height 12
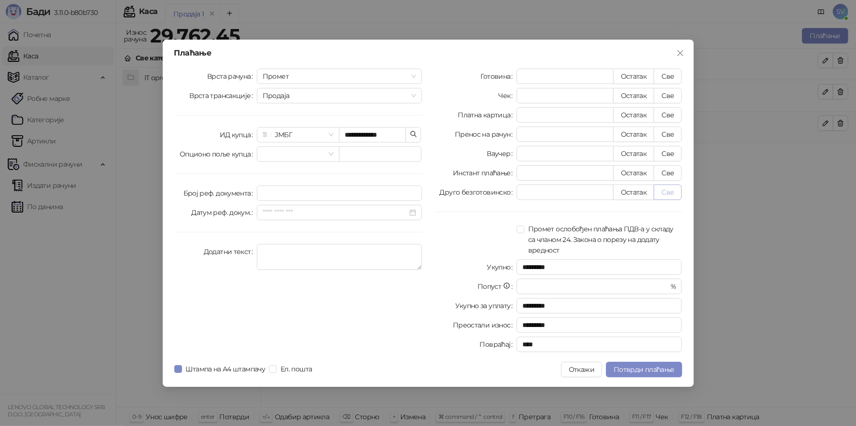
click at [669, 189] on button "Све" at bounding box center [668, 191] width 28 height 15
type input "********"
type input "****"
click at [633, 369] on span "Потврди плаћање" at bounding box center [644, 369] width 60 height 9
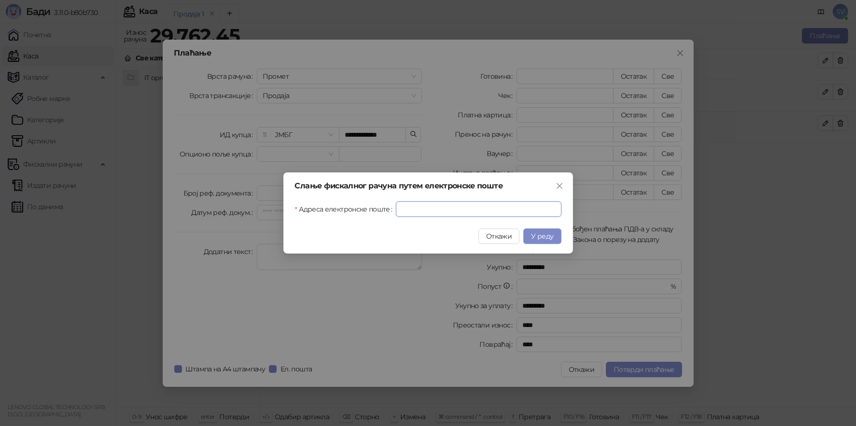
click at [402, 204] on input "Адреса електронске поште" at bounding box center [478, 208] width 165 height 15
type input "**********"
click at [533, 236] on span "У реду" at bounding box center [542, 236] width 22 height 9
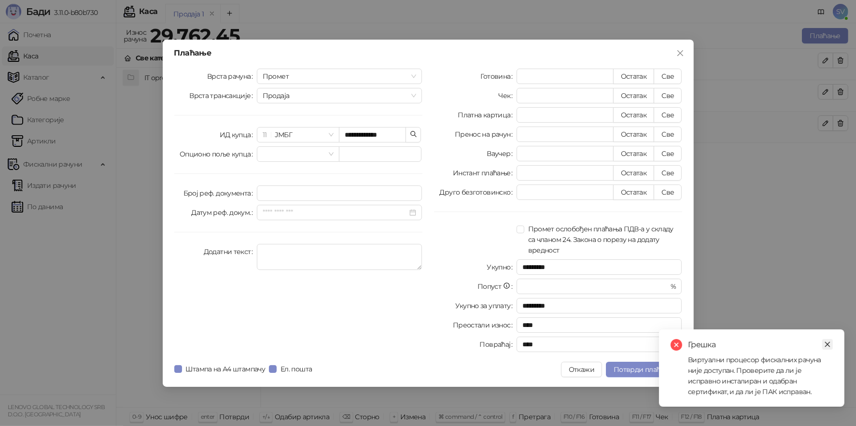
click at [831, 341] on link "Close" at bounding box center [827, 344] width 11 height 11
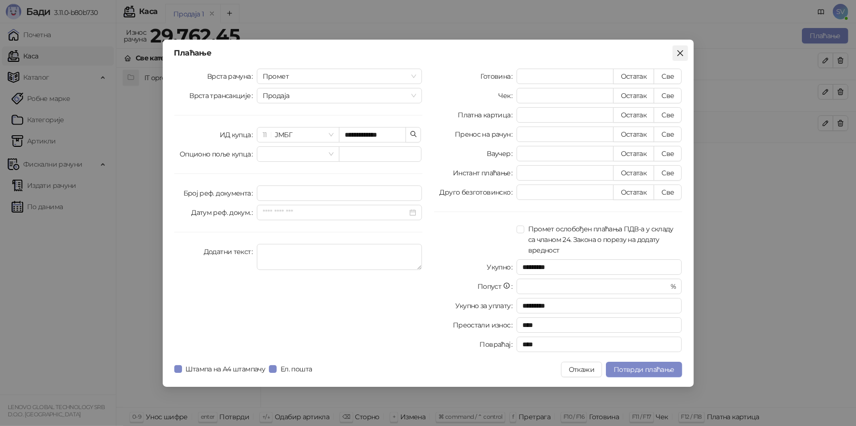
click at [684, 49] on span "Close" at bounding box center [680, 53] width 15 height 8
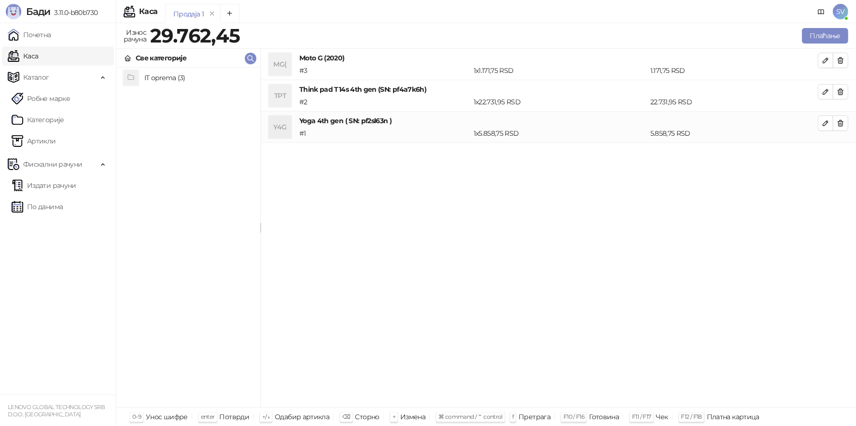
click at [842, 12] on span "SV" at bounding box center [840, 11] width 15 height 15
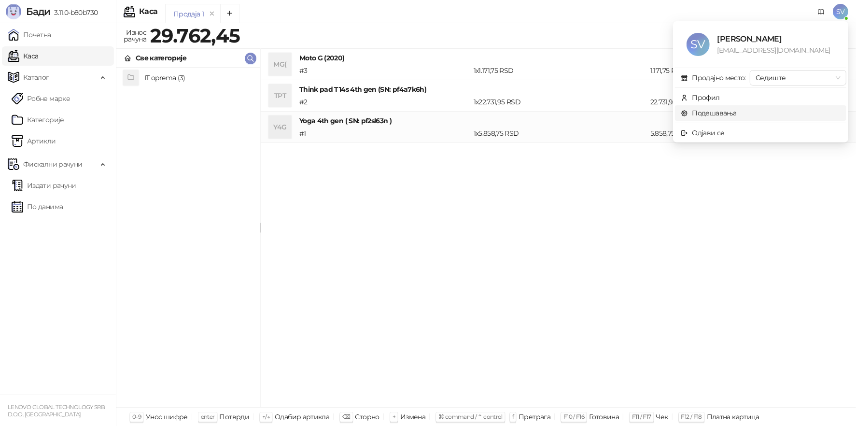
click at [731, 114] on link "Подешавања" at bounding box center [709, 113] width 56 height 9
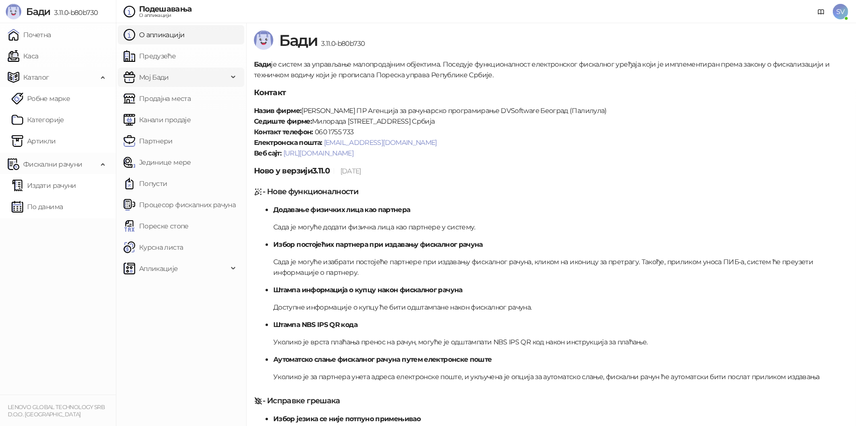
click at [169, 80] on span "Мој Бади" at bounding box center [176, 77] width 104 height 19
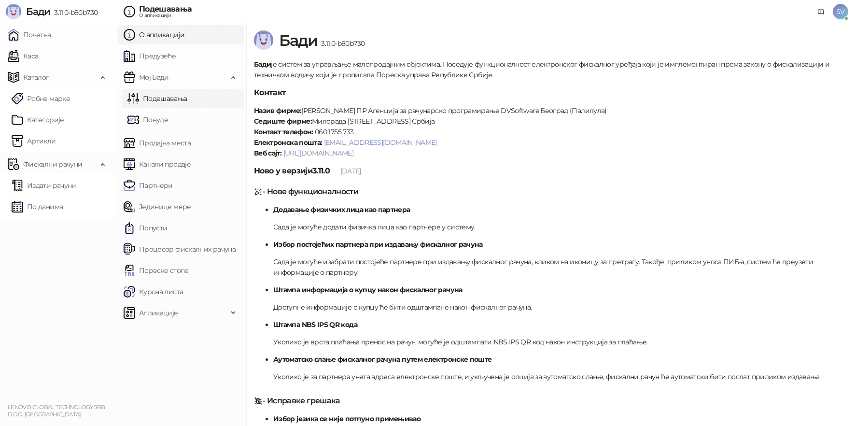
click at [176, 100] on link "Подешавања" at bounding box center [157, 98] width 60 height 19
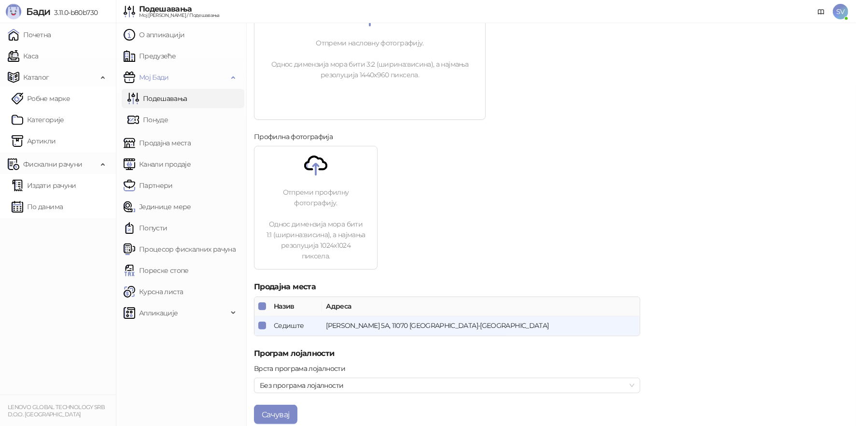
scroll to position [307, 0]
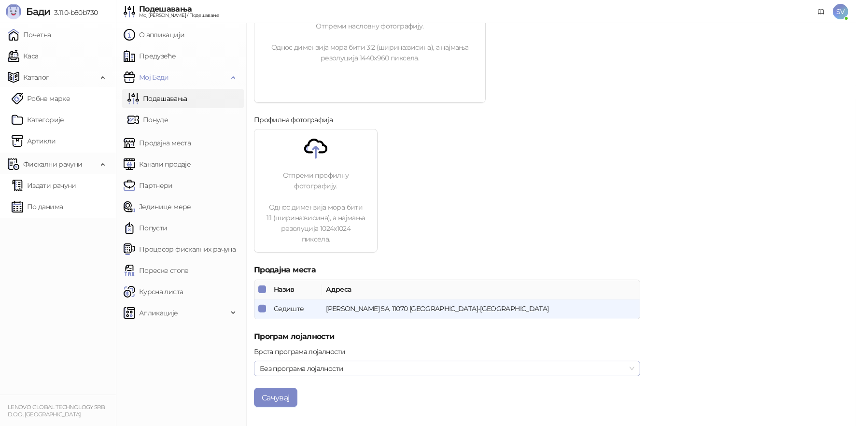
click at [341, 364] on span "Без програма лојалности" at bounding box center [447, 368] width 375 height 14
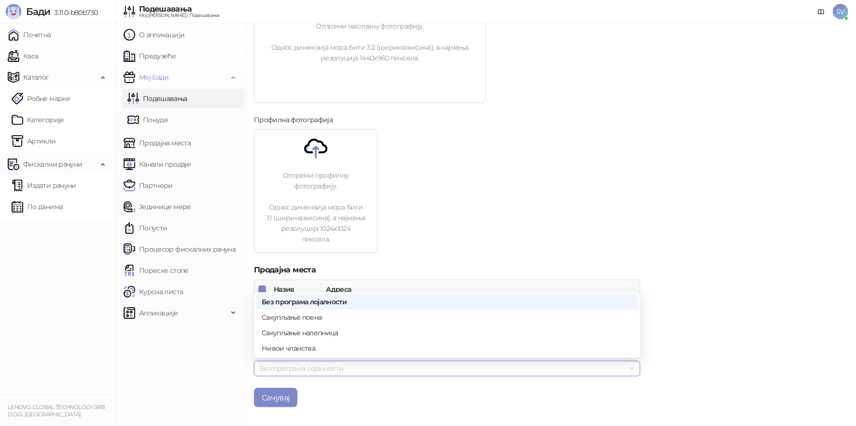
click at [341, 364] on span "Без програма лојалности" at bounding box center [447, 368] width 375 height 14
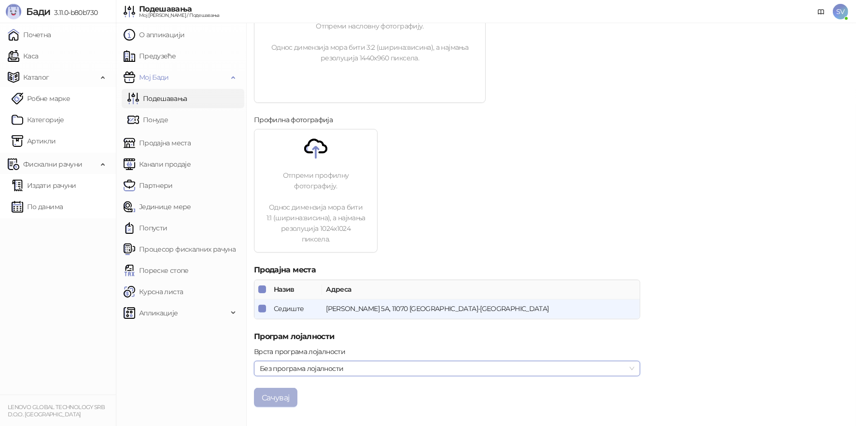
click at [267, 400] on button "Сачувај" at bounding box center [275, 397] width 43 height 19
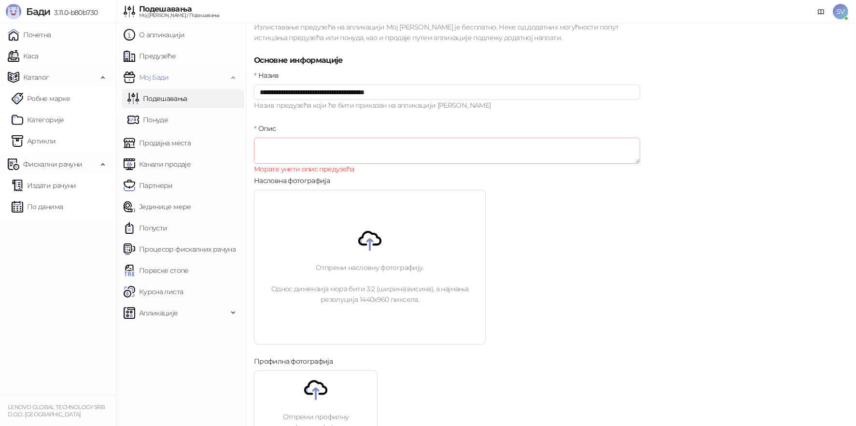
scroll to position [0, 0]
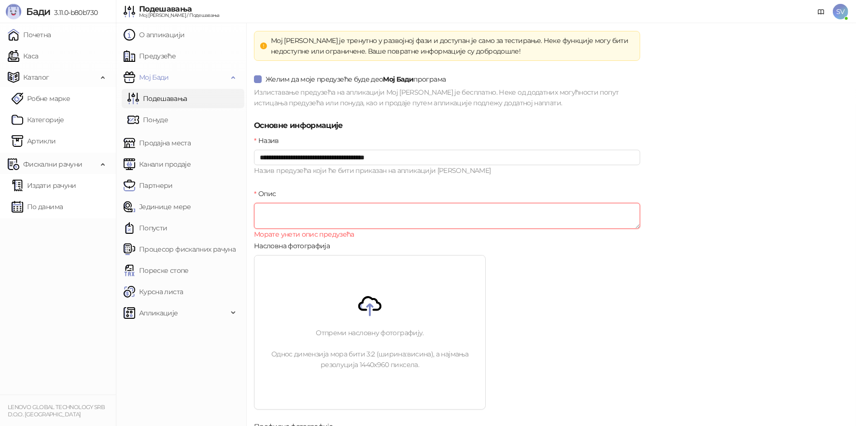
click at [289, 210] on textarea "Опис" at bounding box center [447, 216] width 386 height 26
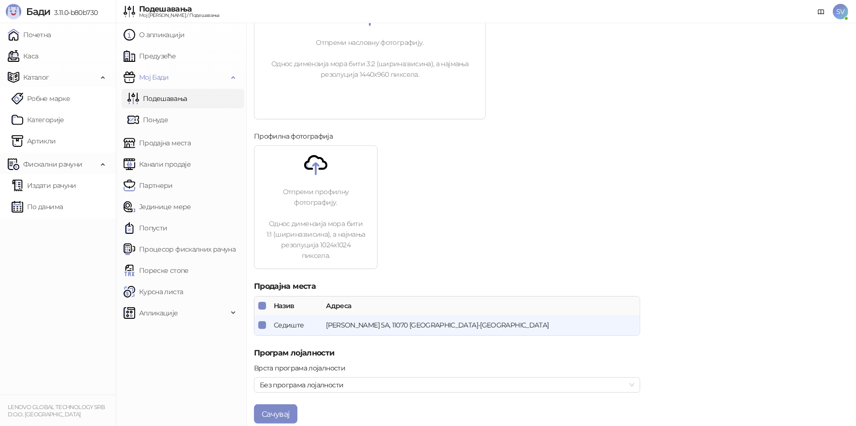
scroll to position [307, 0]
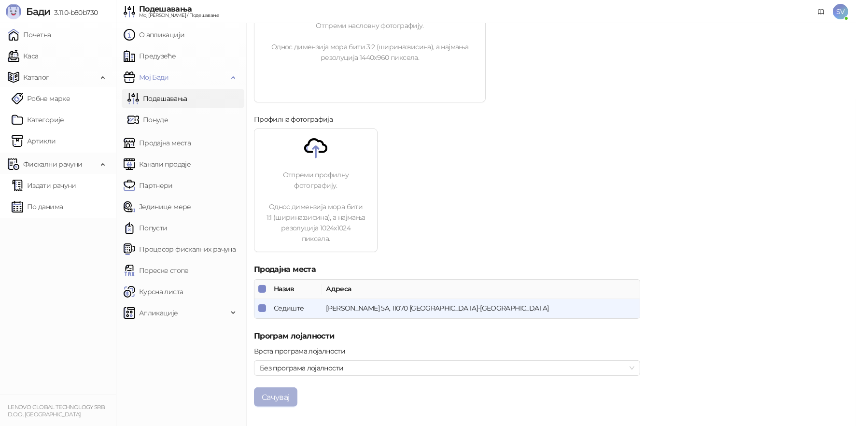
type textarea "**********"
click at [275, 394] on button "Сачувај" at bounding box center [275, 396] width 43 height 19
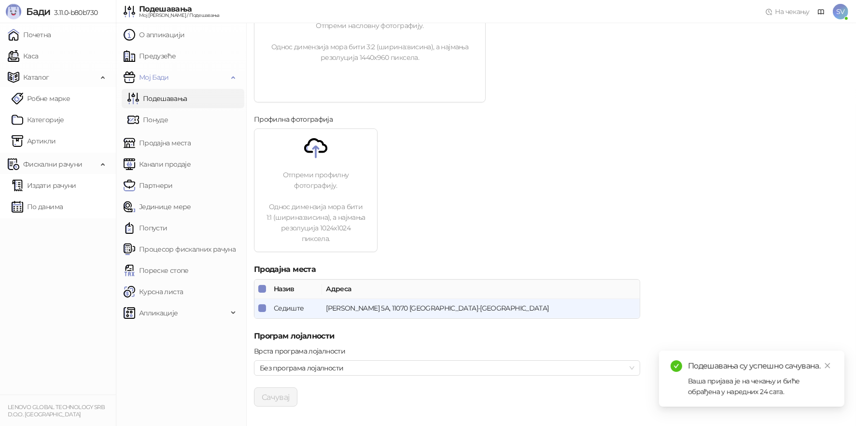
scroll to position [0, 0]
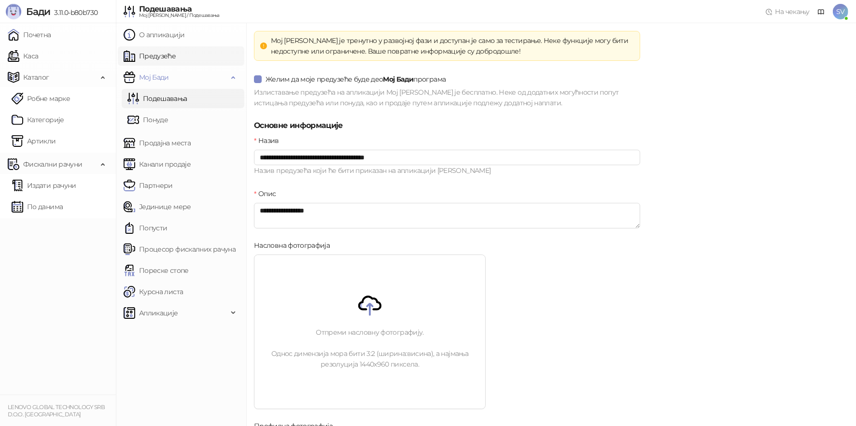
click at [170, 57] on link "Предузеће" at bounding box center [150, 55] width 52 height 19
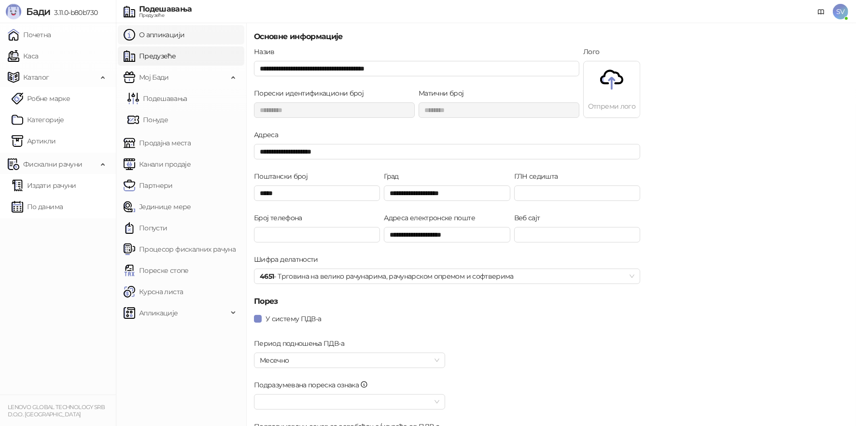
drag, startPoint x: 169, startPoint y: 35, endPoint x: 177, endPoint y: 43, distance: 11.6
click at [169, 35] on link "О апликацији" at bounding box center [154, 34] width 61 height 19
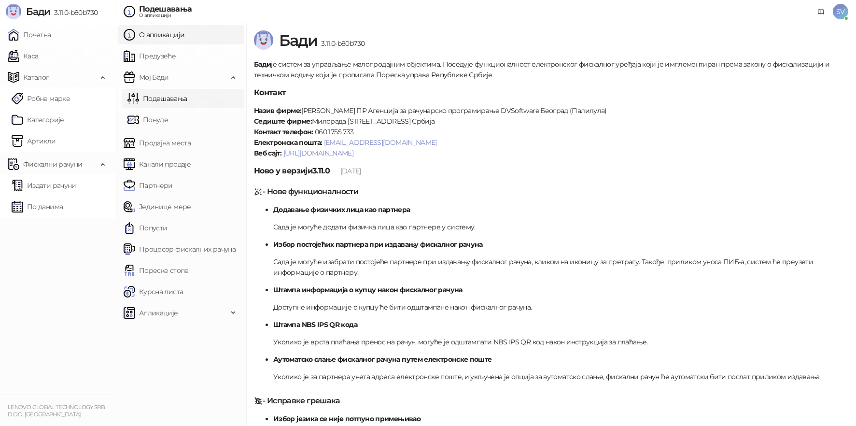
click at [162, 51] on link "Предузеће" at bounding box center [150, 55] width 52 height 19
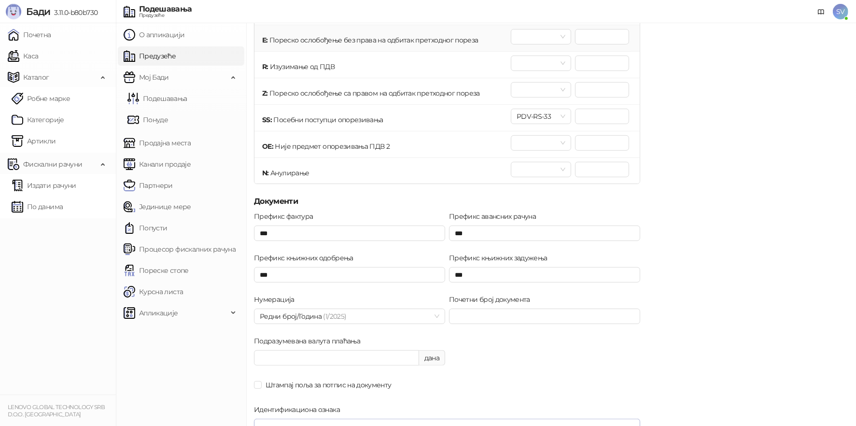
scroll to position [676, 0]
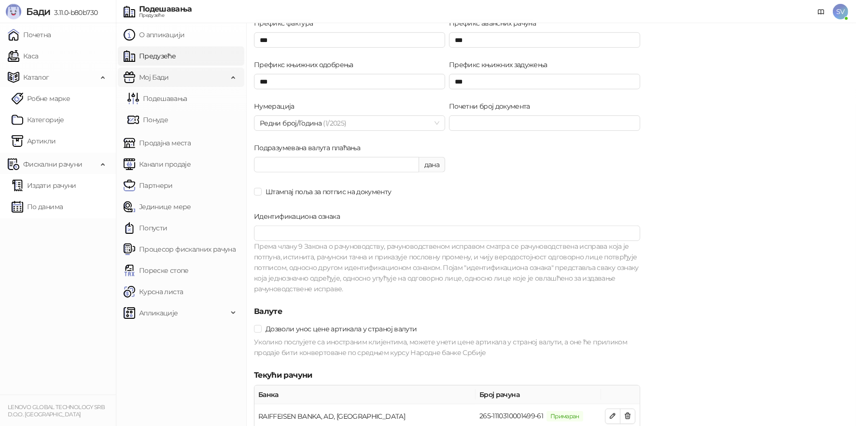
click at [170, 77] on span "Мој Бади" at bounding box center [176, 77] width 104 height 19
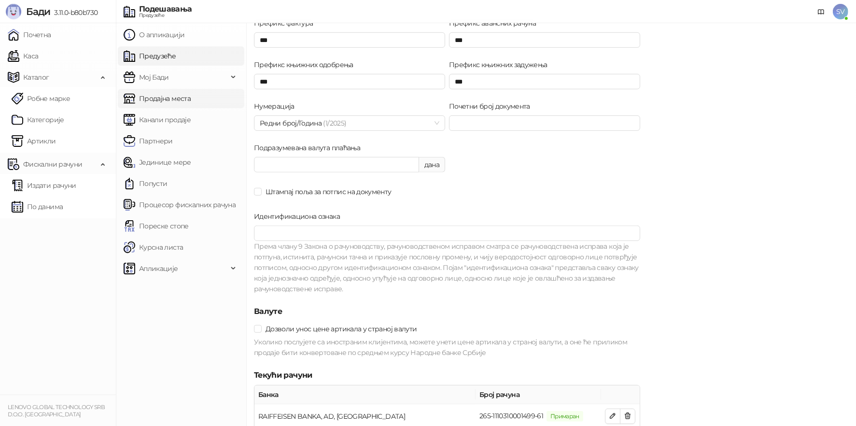
click at [170, 98] on link "Продајна места" at bounding box center [157, 98] width 67 height 19
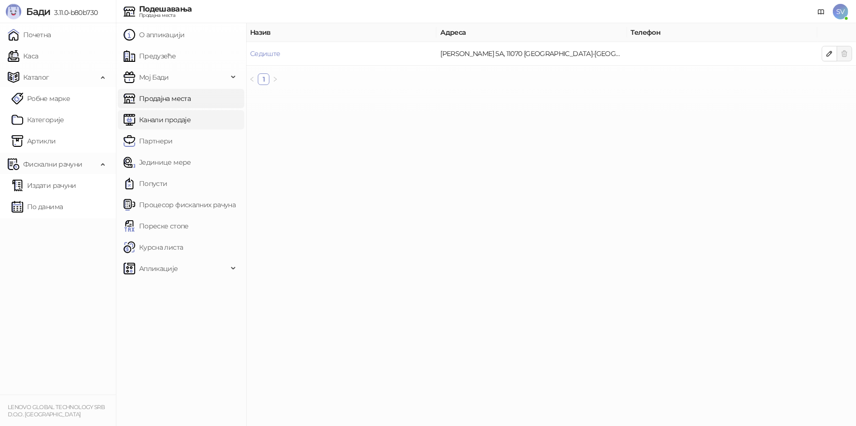
click at [170, 119] on link "Канали продаје" at bounding box center [157, 119] width 67 height 19
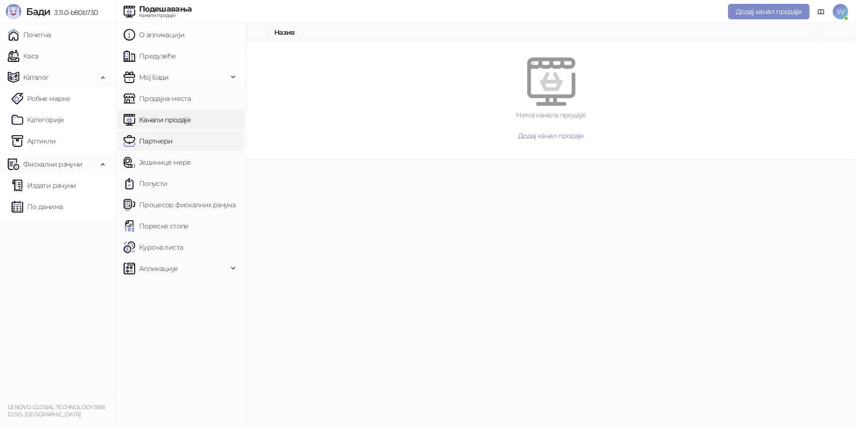
click at [169, 143] on link "Партнери" at bounding box center [148, 140] width 49 height 19
click at [188, 162] on link "Јединице мере" at bounding box center [158, 162] width 68 height 19
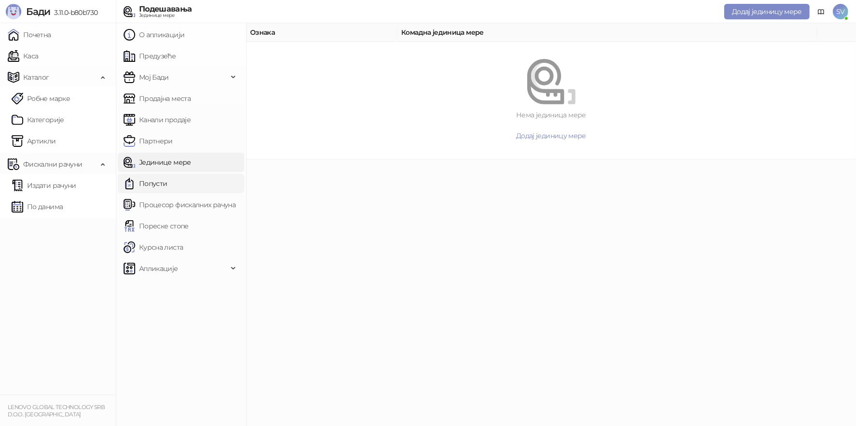
click at [168, 178] on link "Попусти" at bounding box center [146, 183] width 44 height 19
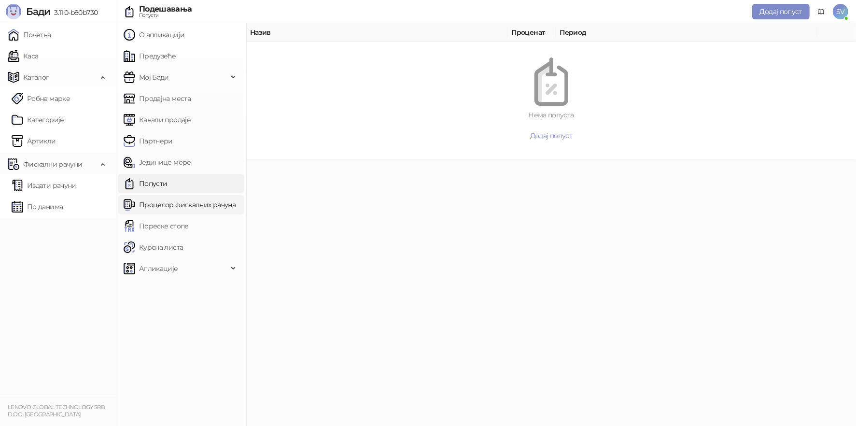
click at [173, 208] on link "Процесор фискалних рачуна" at bounding box center [180, 204] width 112 height 19
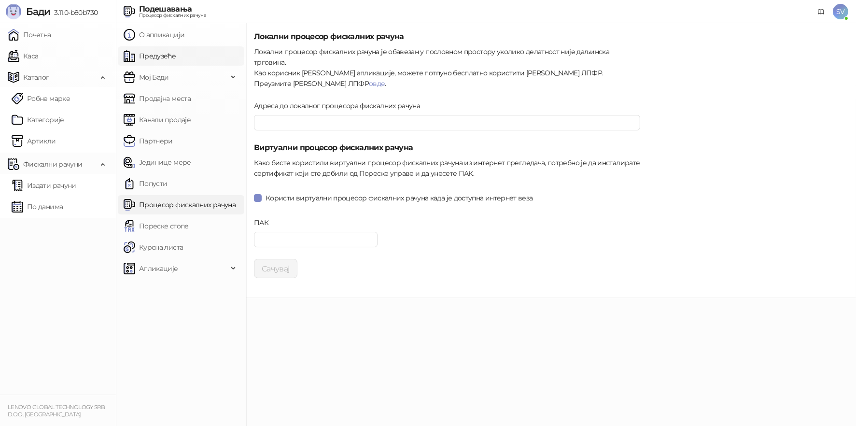
click at [168, 56] on link "Предузеће" at bounding box center [150, 55] width 52 height 19
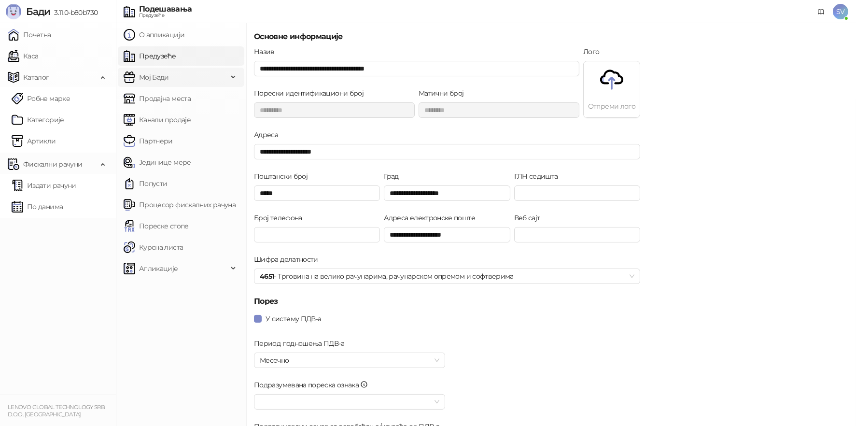
click at [173, 80] on span "Мој Бади" at bounding box center [176, 77] width 104 height 19
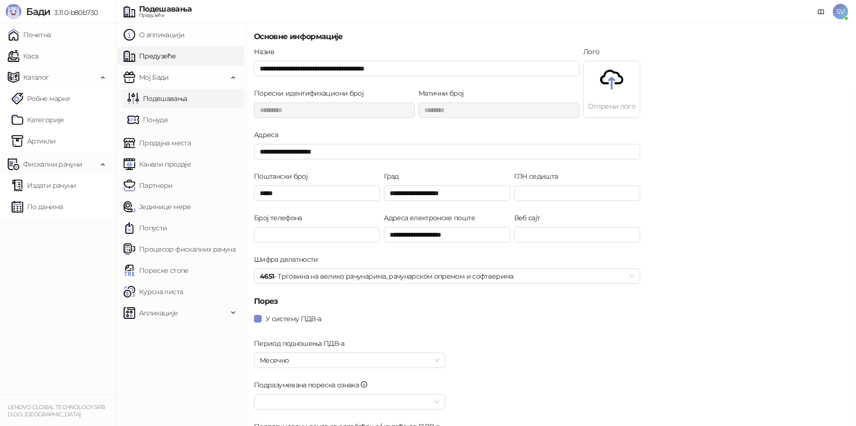
click at [170, 100] on link "Подешавања" at bounding box center [157, 98] width 60 height 19
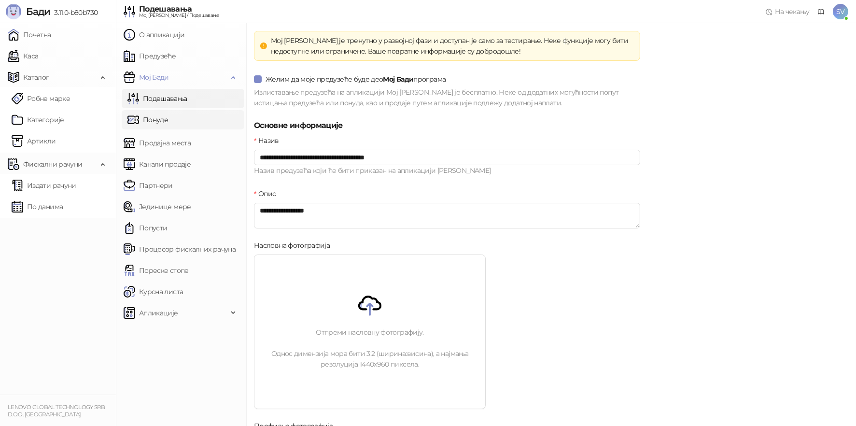
click at [168, 121] on link "Понуде" at bounding box center [147, 119] width 41 height 19
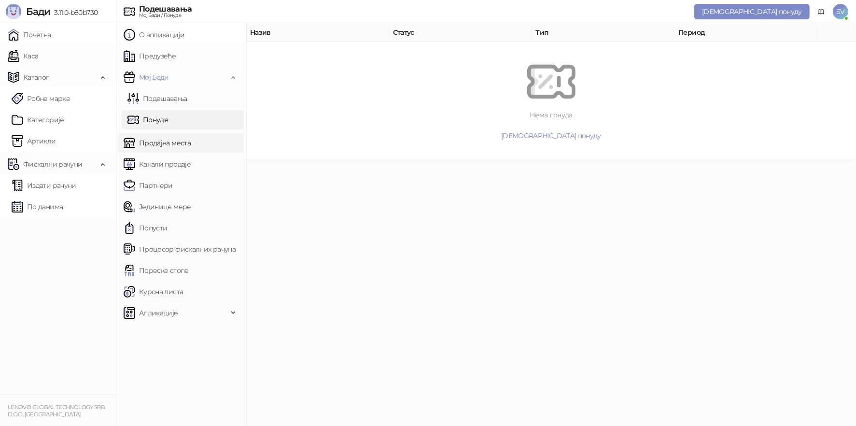
click at [179, 146] on link "Продајна места" at bounding box center [157, 142] width 67 height 19
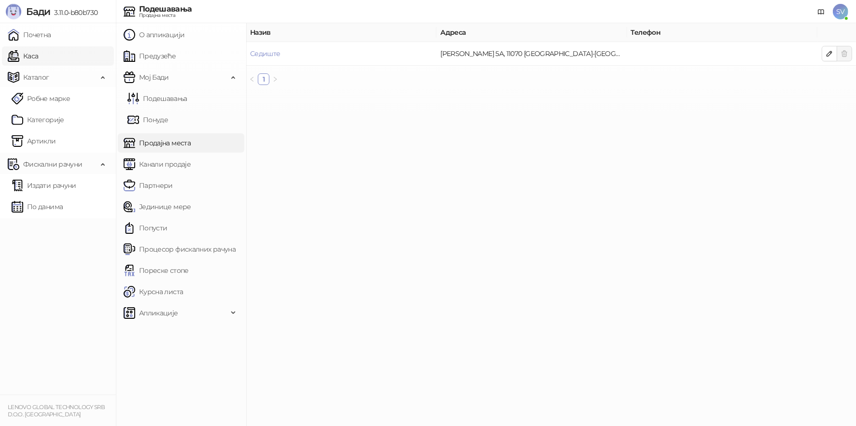
click at [38, 52] on link "Каса" at bounding box center [23, 55] width 30 height 19
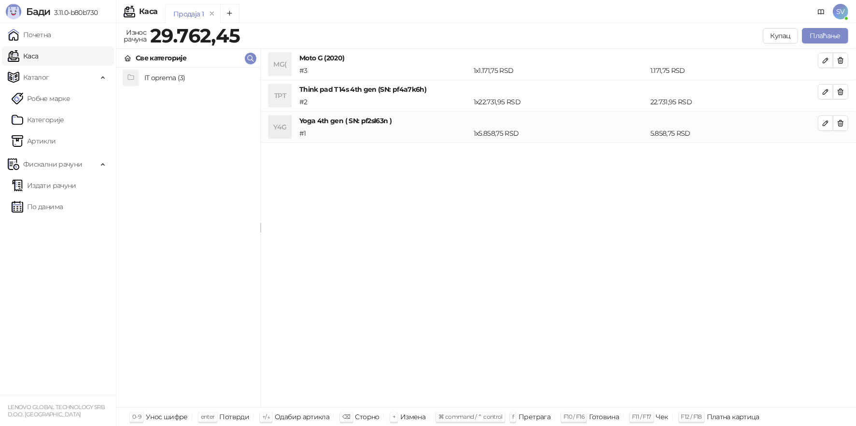
click at [838, 9] on span "SV" at bounding box center [840, 11] width 15 height 15
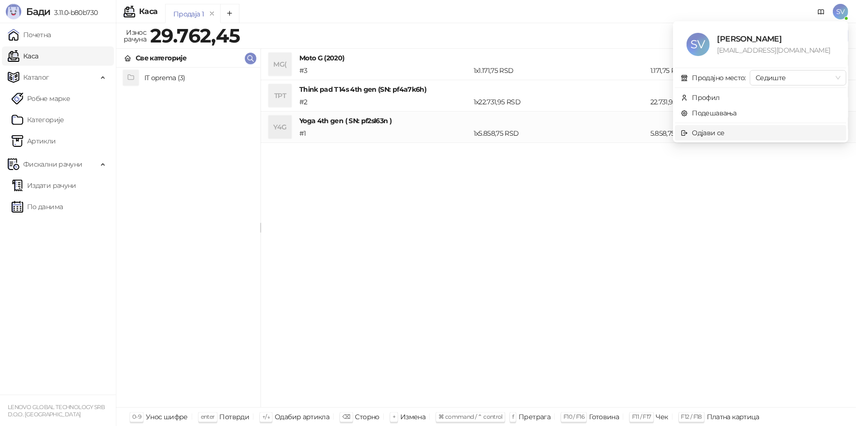
click at [699, 132] on div "Одјави се" at bounding box center [709, 132] width 32 height 11
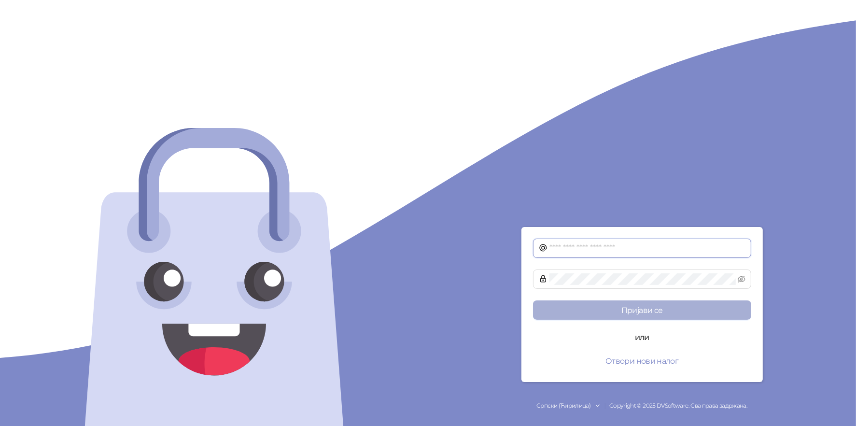
type input "**********"
click at [631, 312] on button "Пријави се" at bounding box center [642, 309] width 218 height 19
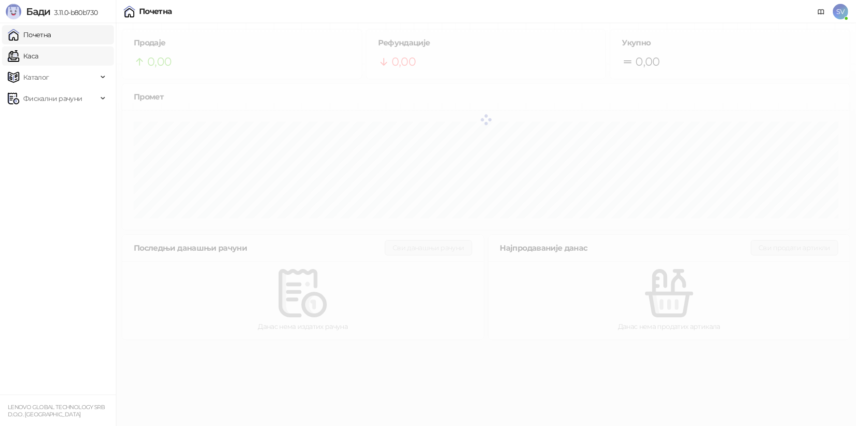
click at [25, 56] on link "Каса" at bounding box center [23, 55] width 30 height 19
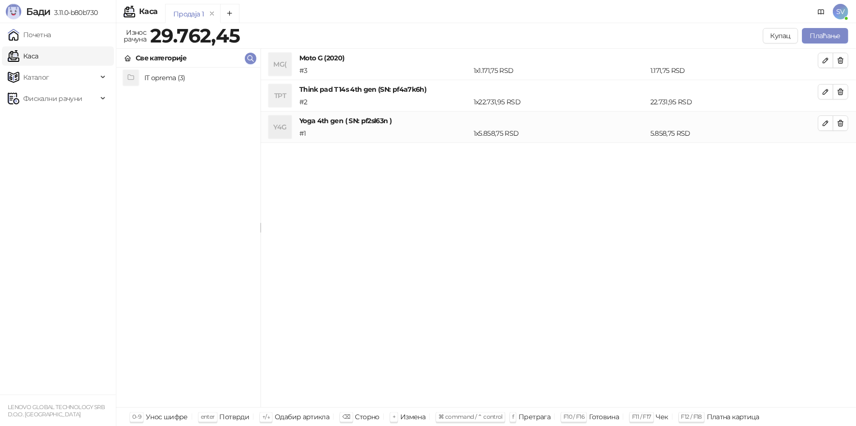
click at [839, 12] on span "SV" at bounding box center [840, 11] width 15 height 15
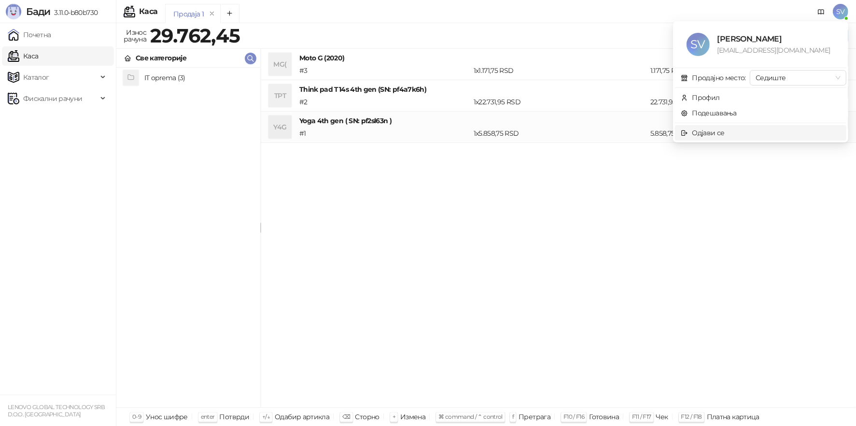
click at [714, 127] on div "Одјави се" at bounding box center [709, 132] width 32 height 11
